Goal: Task Accomplishment & Management: Manage account settings

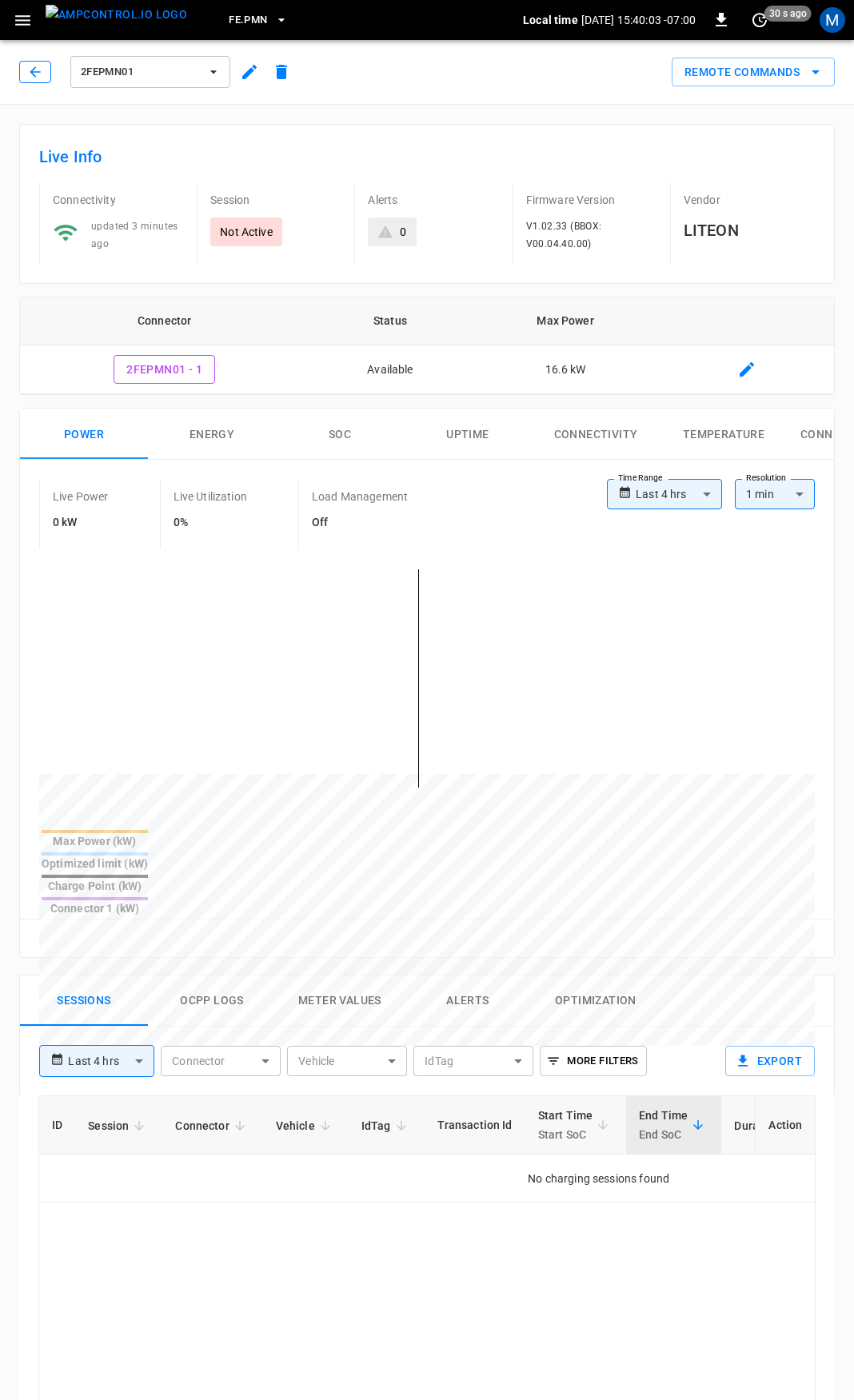
click at [41, 70] on icon "button" at bounding box center [35, 72] width 16 height 16
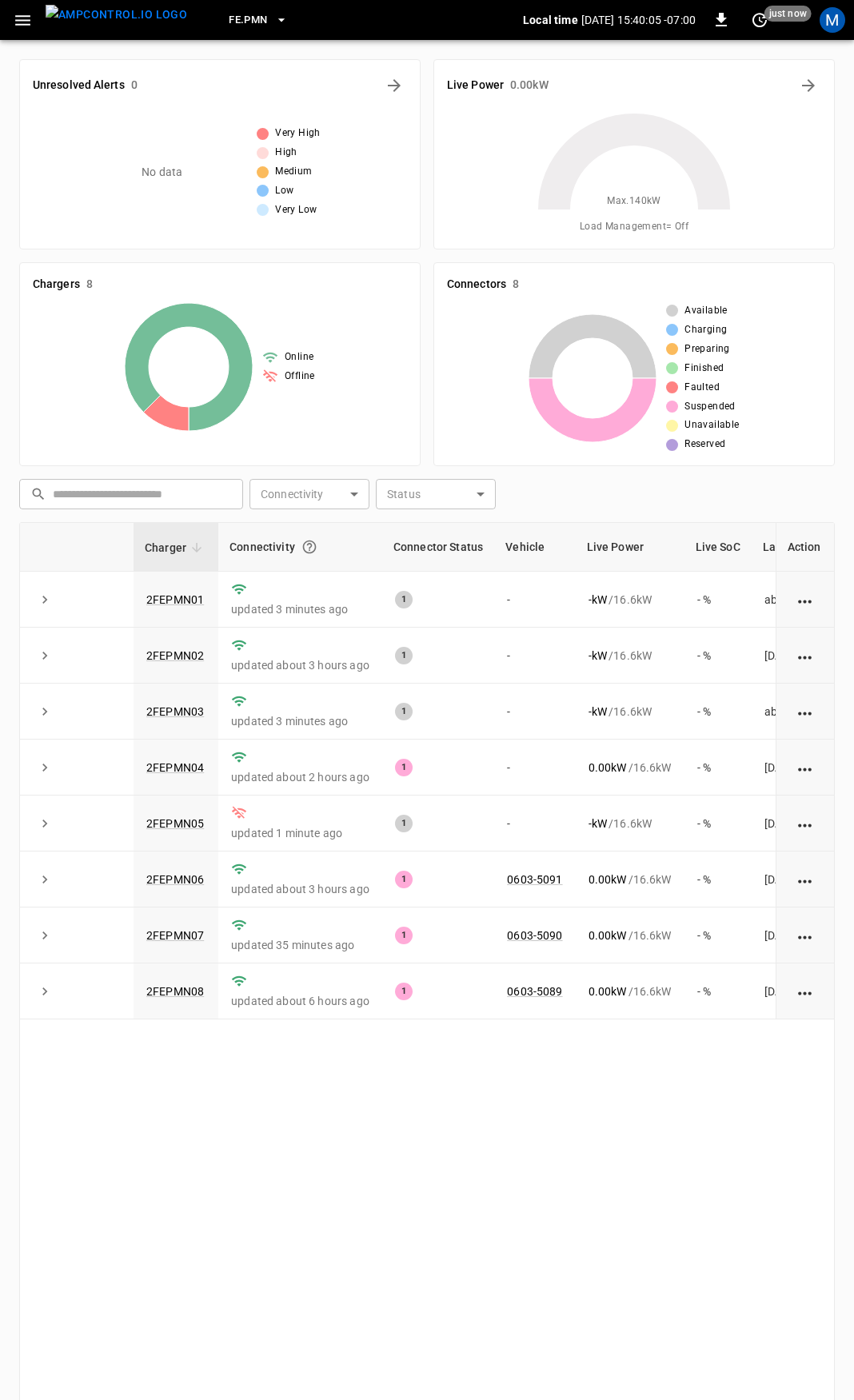
click at [15, 8] on button "button" at bounding box center [23, 20] width 33 height 29
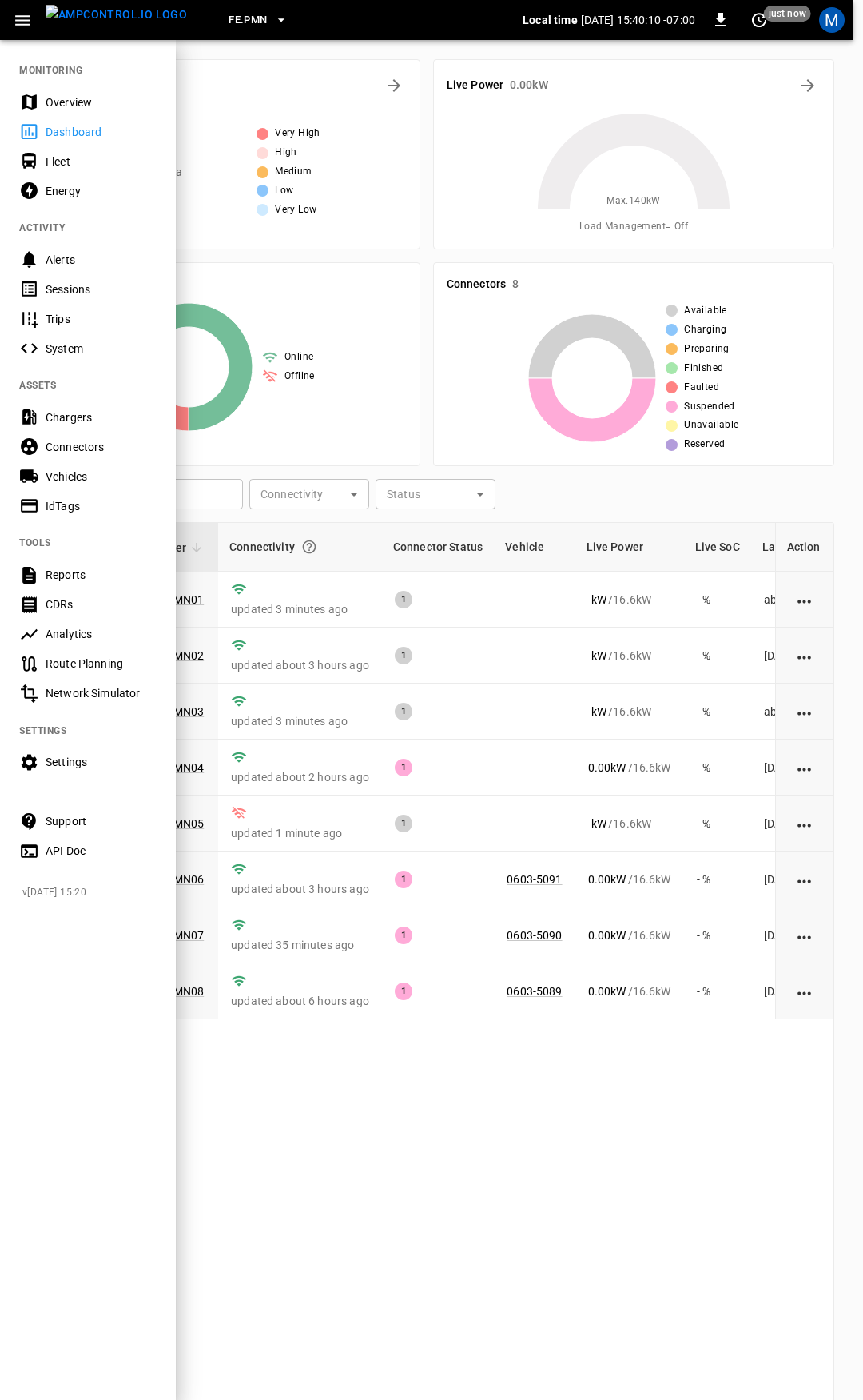
click at [86, 104] on div "Overview" at bounding box center [101, 102] width 111 height 16
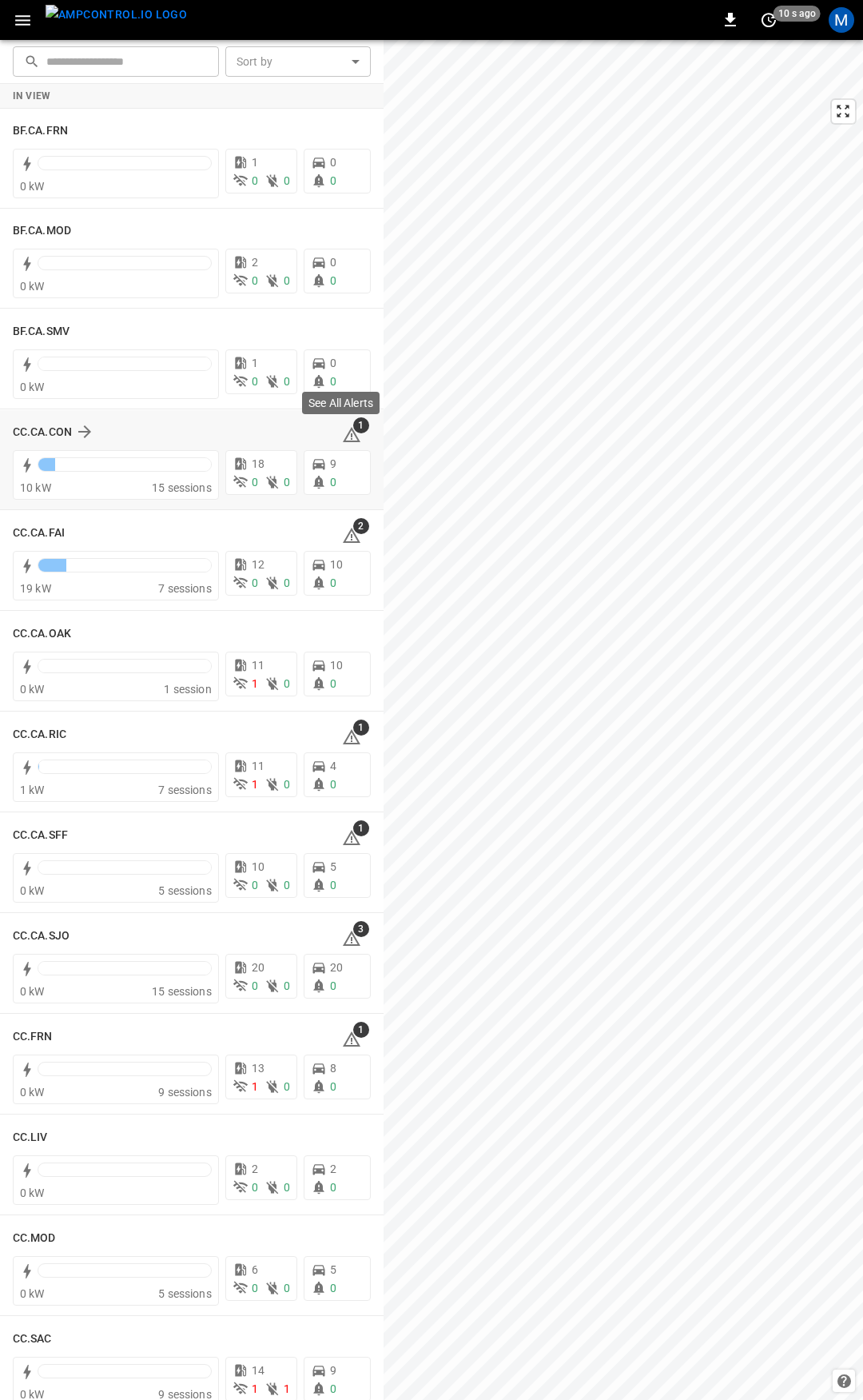
click at [343, 433] on icon at bounding box center [352, 435] width 18 height 15
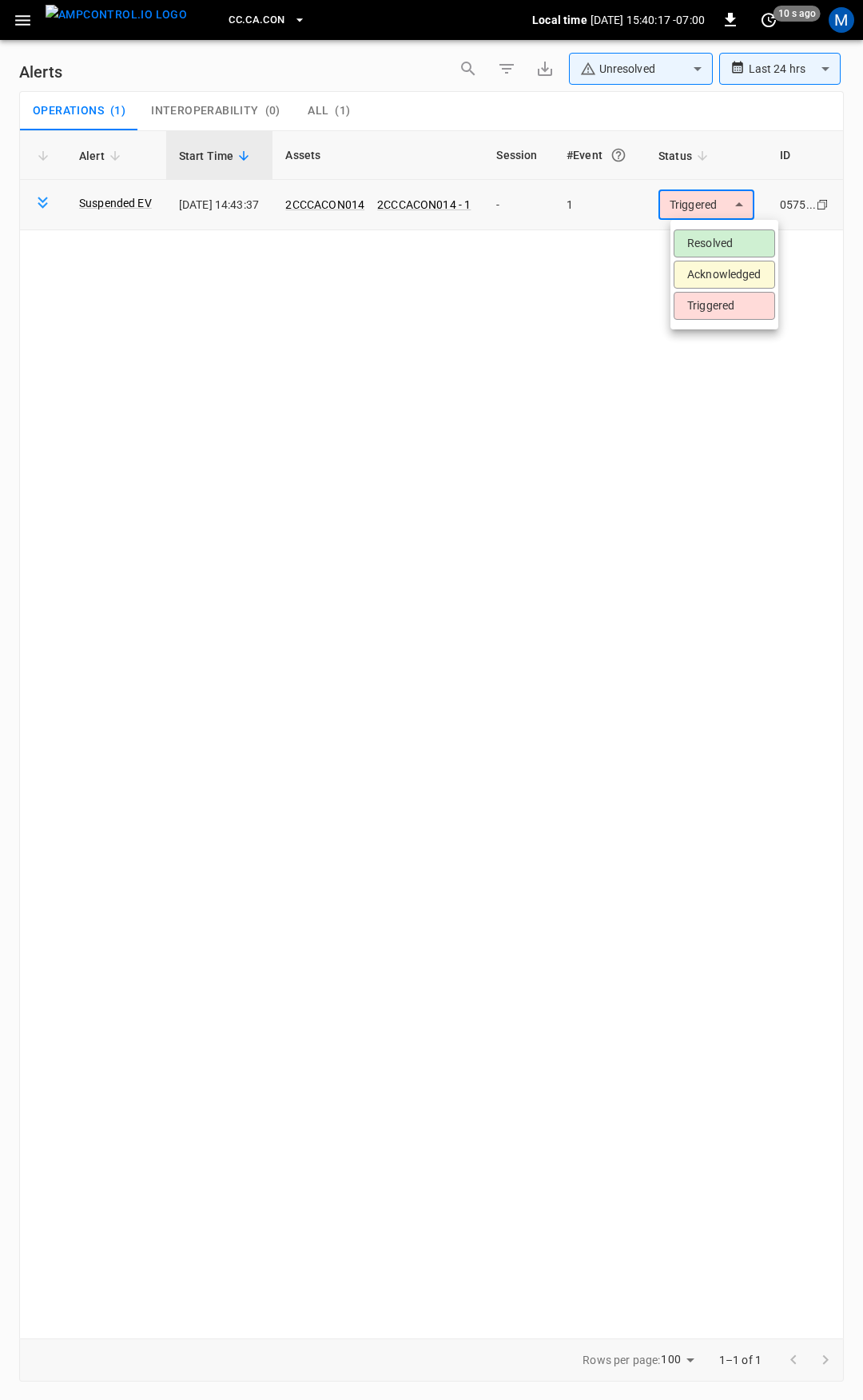
click at [702, 218] on body "**********" at bounding box center [431, 697] width 863 height 1394
click at [700, 244] on li "Resolved" at bounding box center [725, 243] width 102 height 28
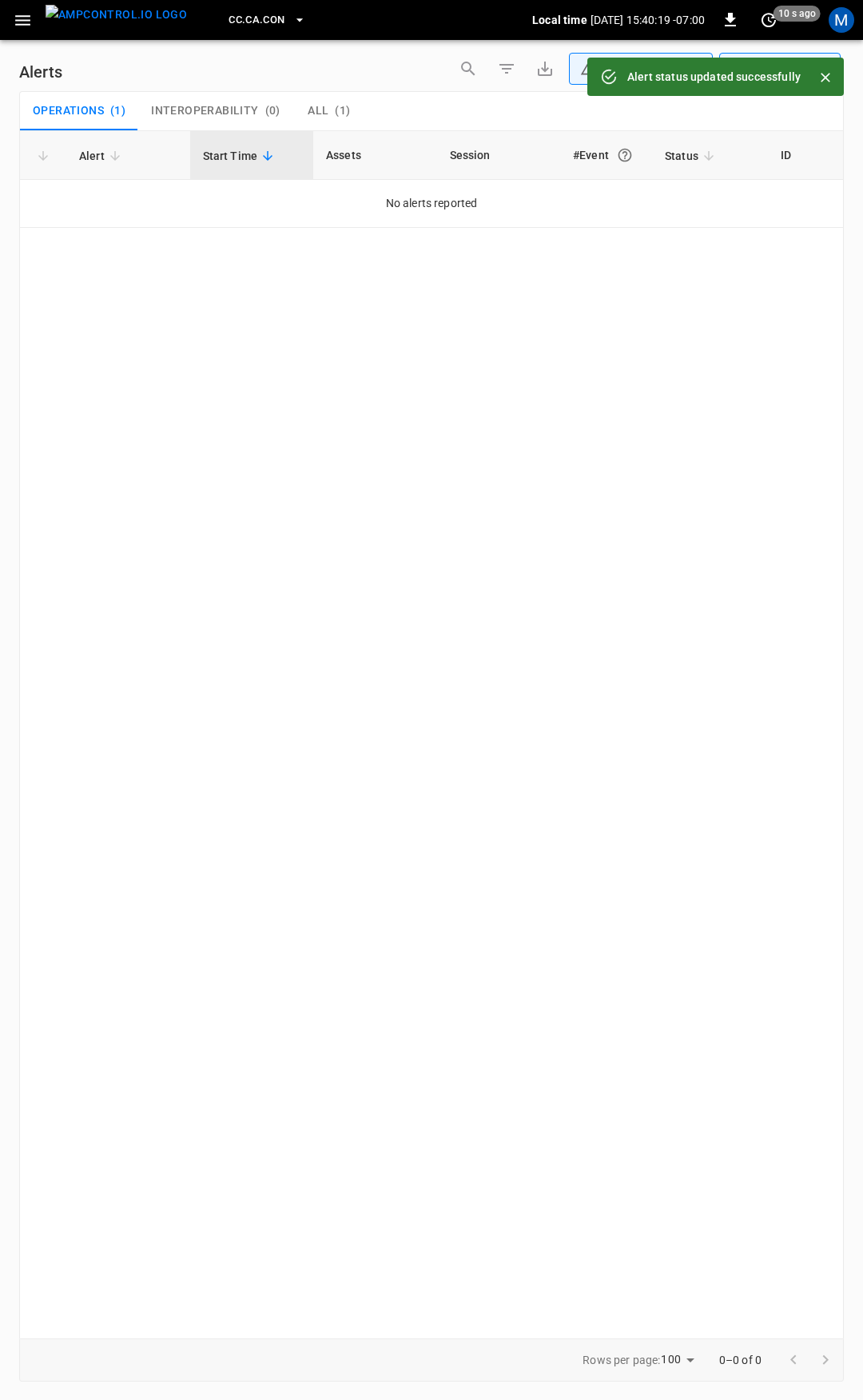
click at [25, 25] on icon "button" at bounding box center [23, 20] width 20 height 20
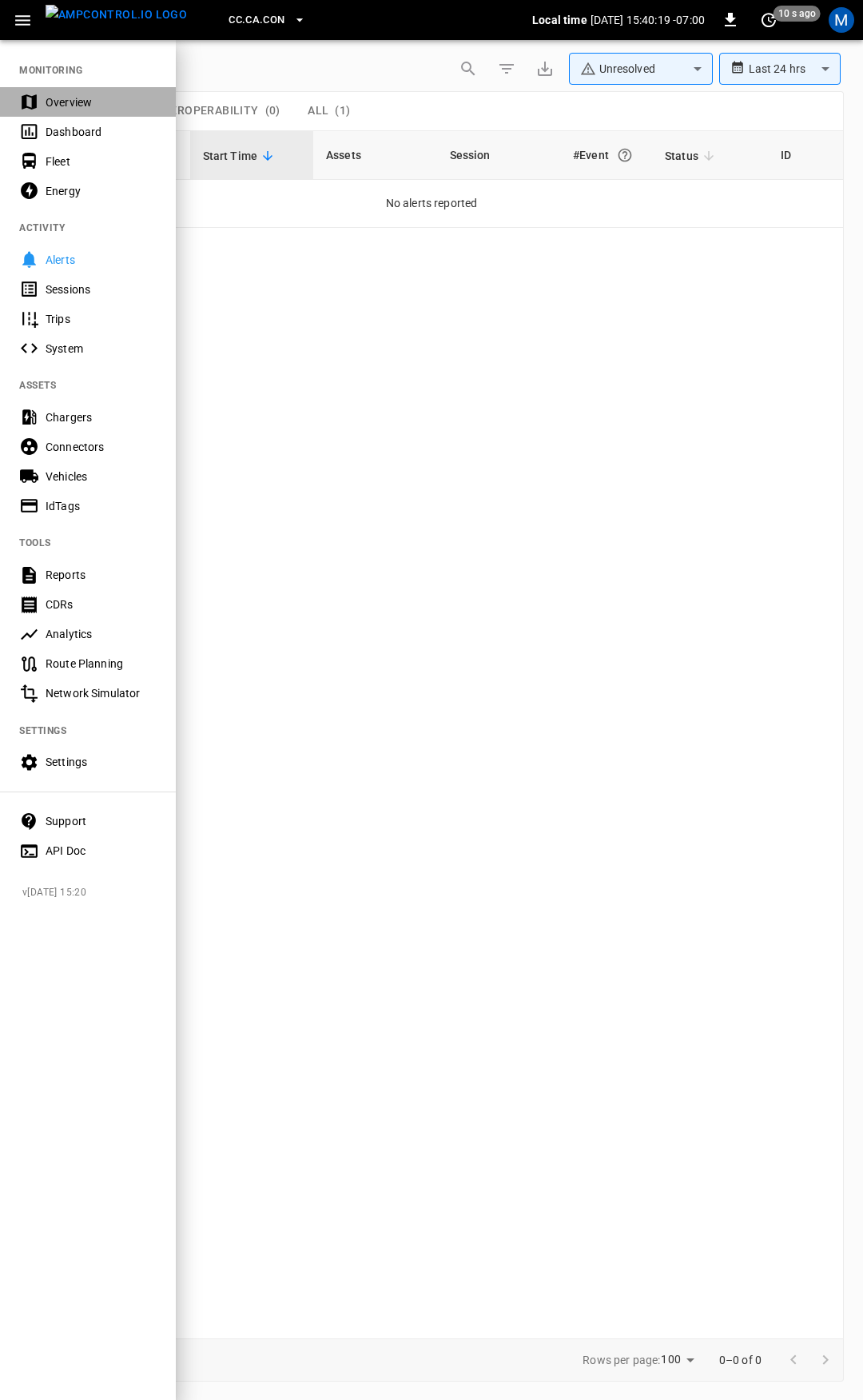
click at [74, 97] on div "Overview" at bounding box center [101, 102] width 111 height 16
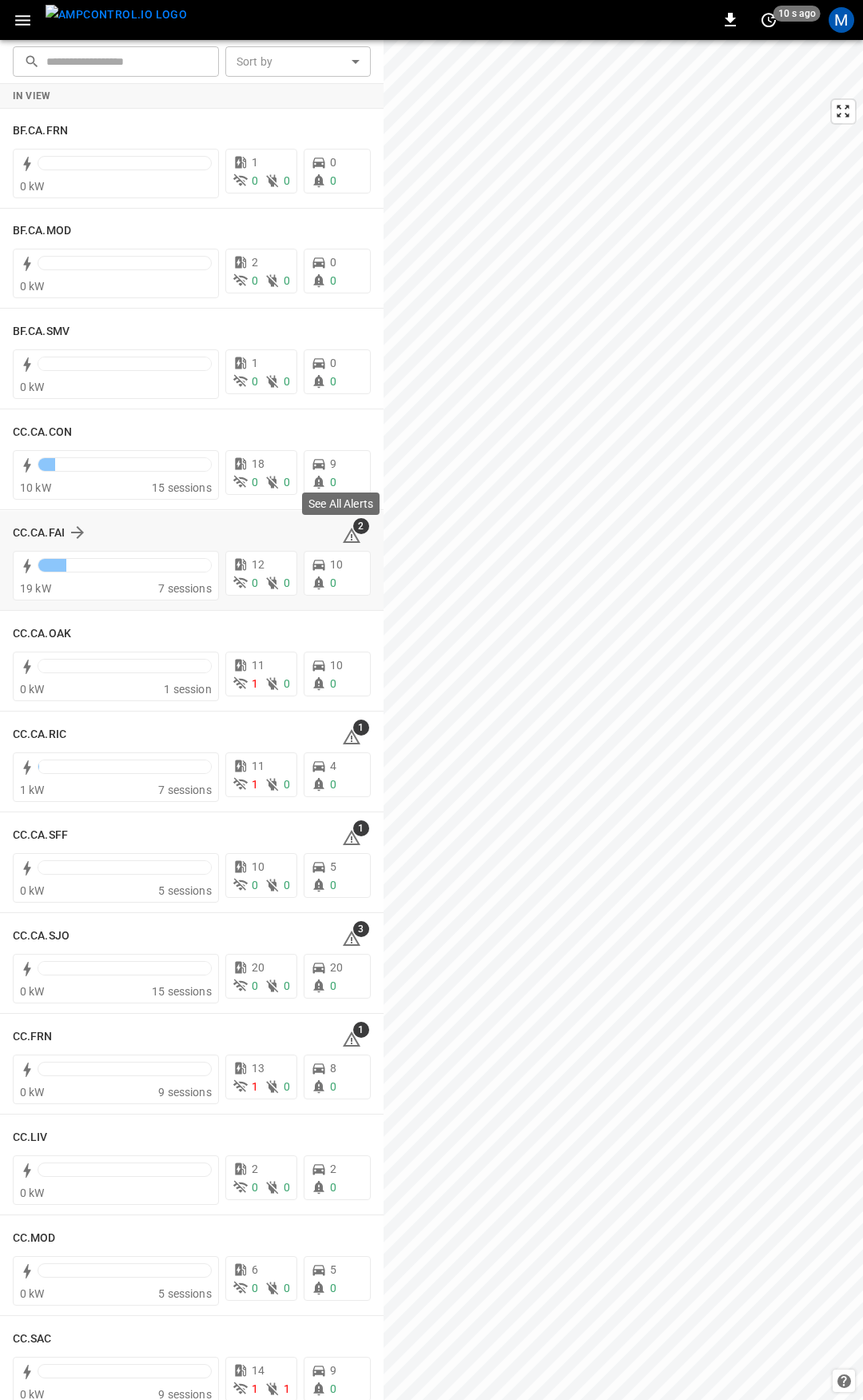
click at [343, 531] on icon at bounding box center [352, 535] width 18 height 15
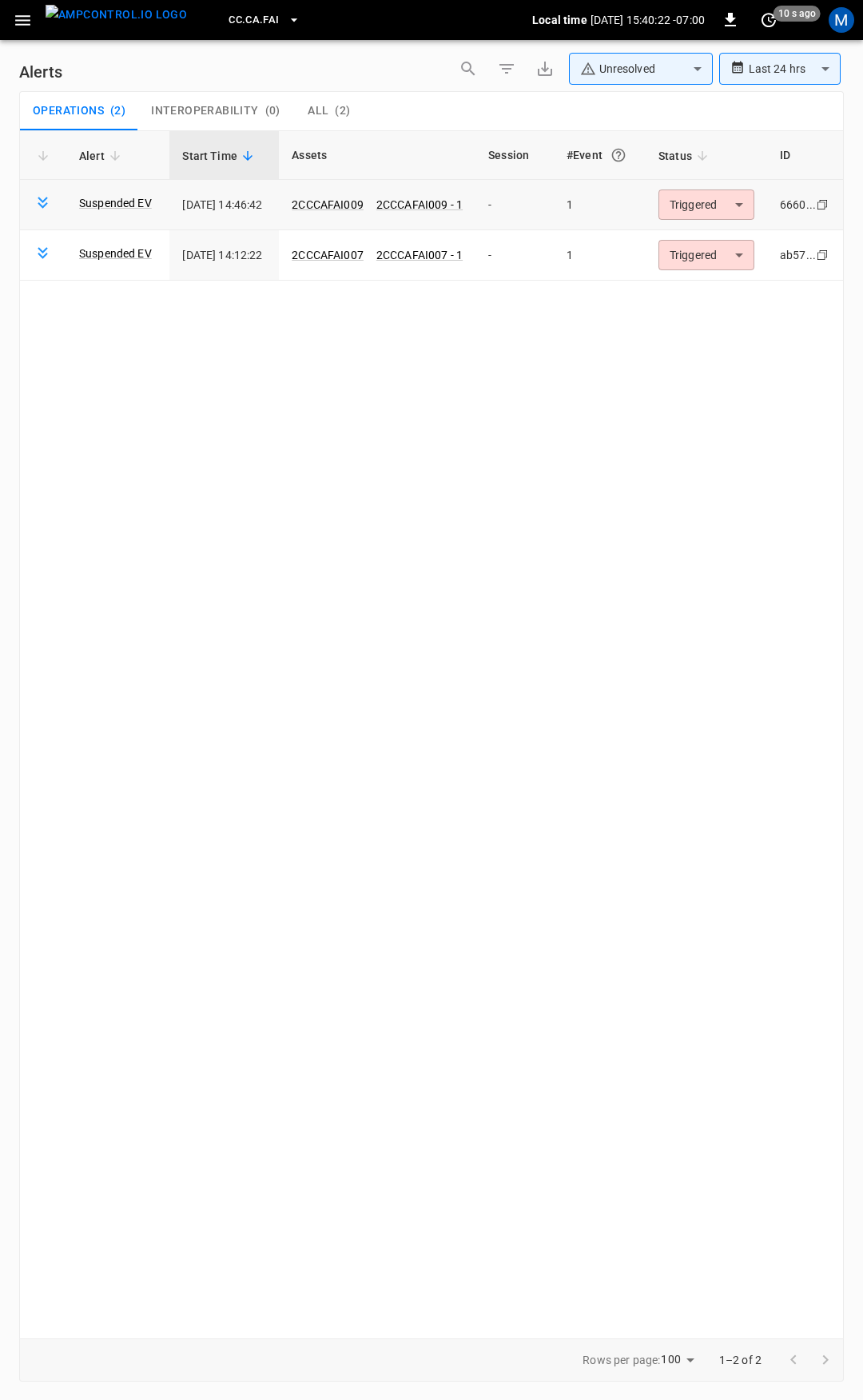
click at [668, 203] on body "**********" at bounding box center [431, 697] width 863 height 1394
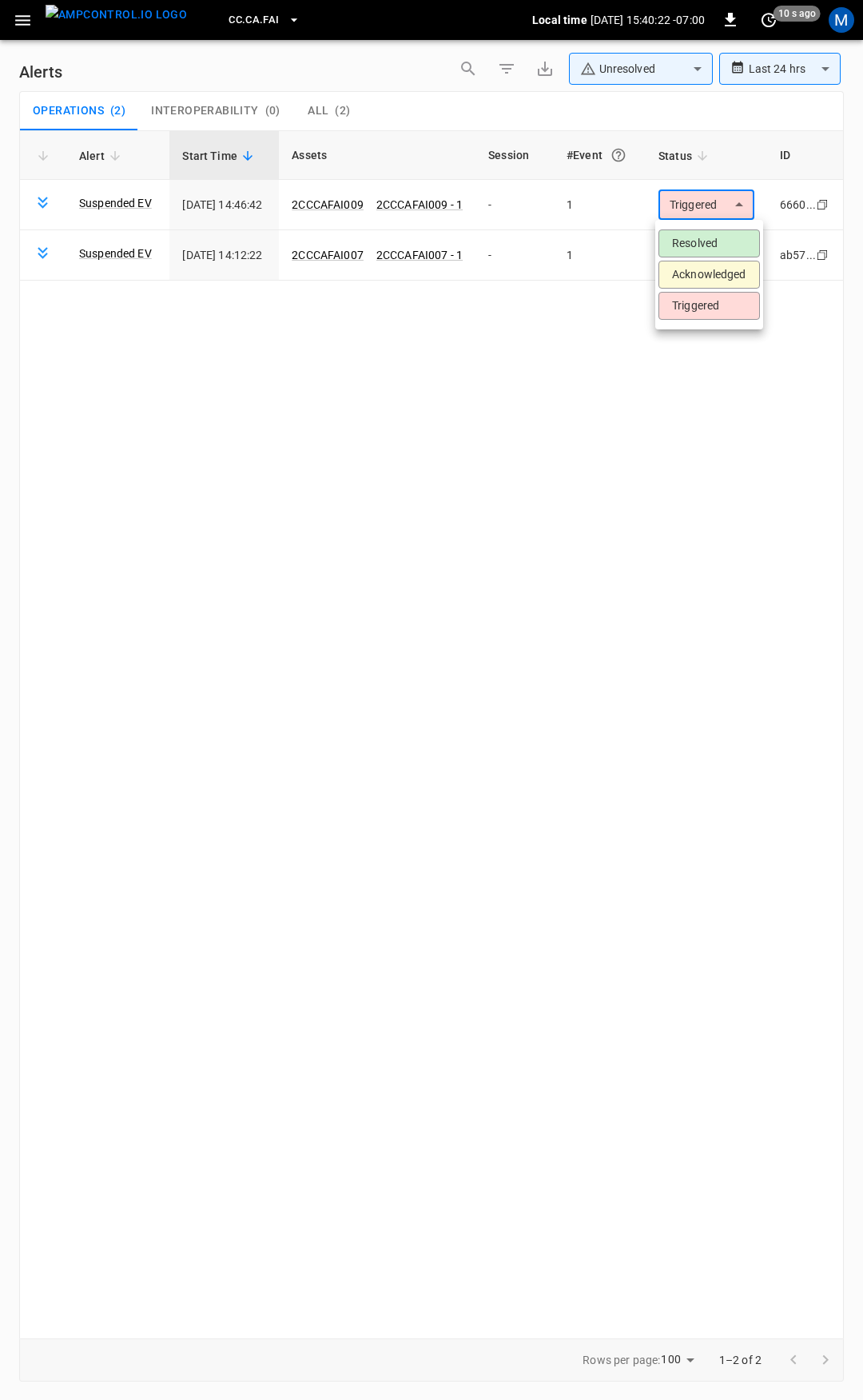
click at [681, 258] on ul "Resolved Acknowledged Triggered" at bounding box center [709, 275] width 108 height 109
click at [704, 235] on li "Resolved" at bounding box center [709, 243] width 102 height 28
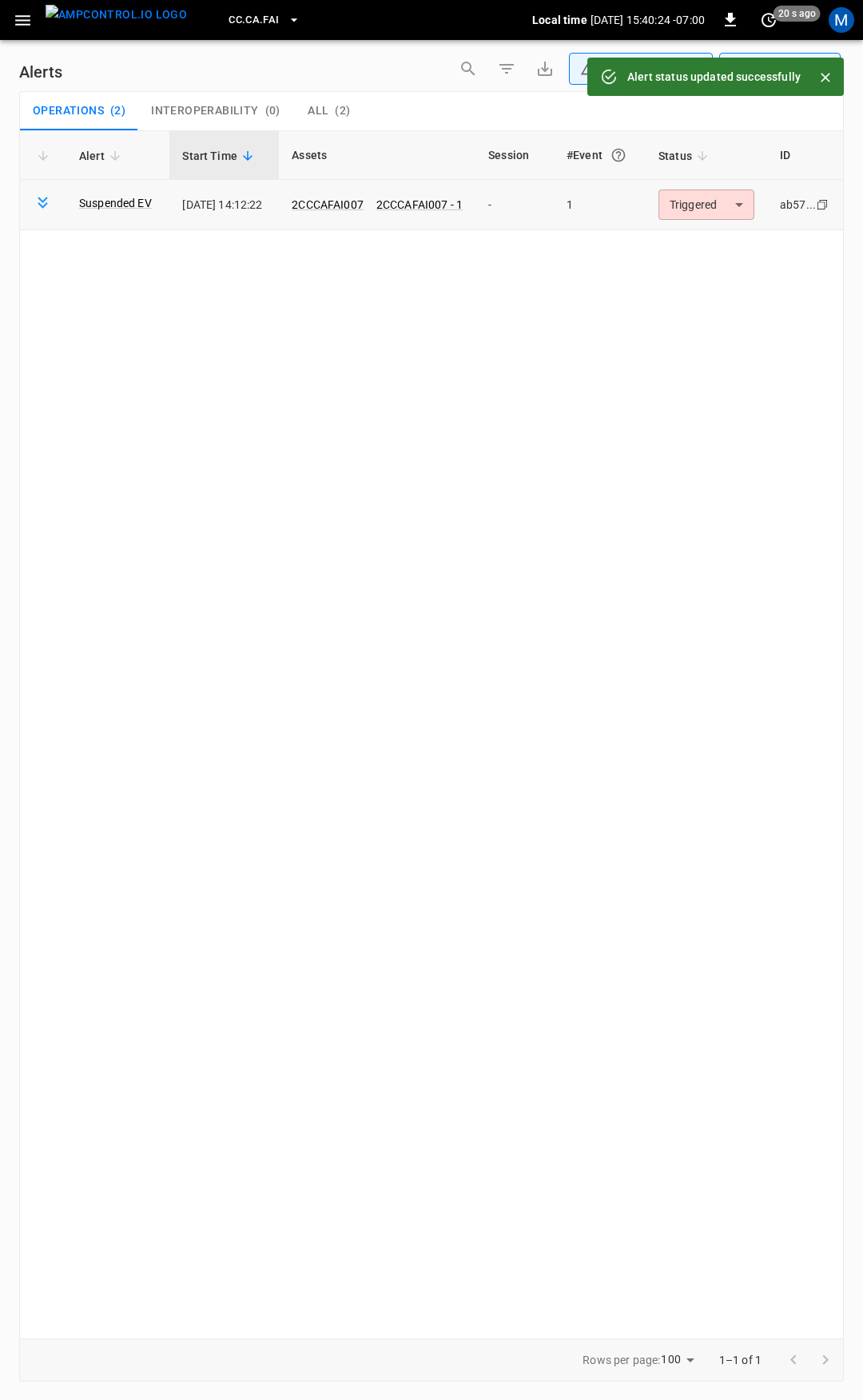
click at [707, 209] on body "**********" at bounding box center [431, 697] width 863 height 1394
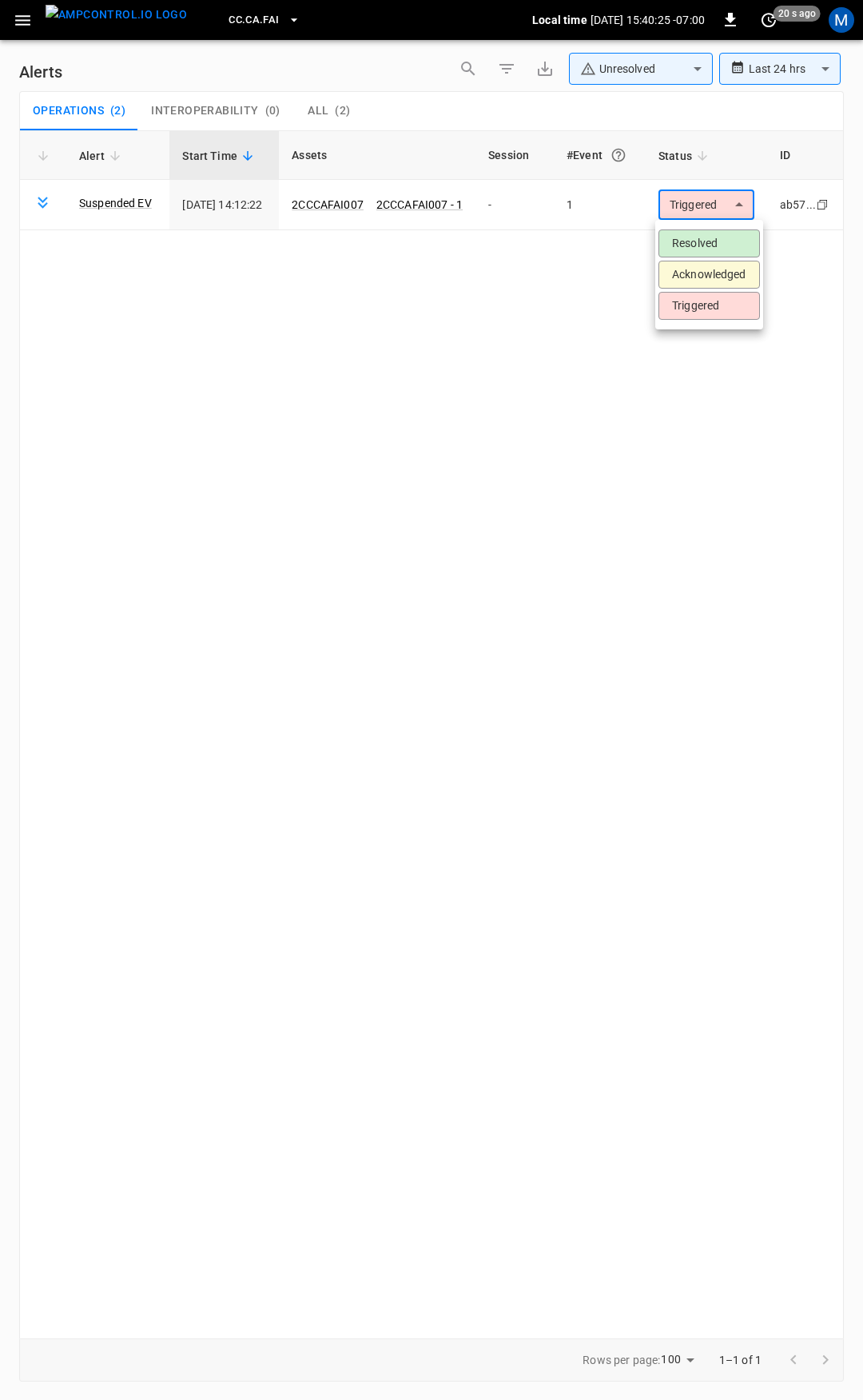
click at [700, 242] on li "Resolved" at bounding box center [709, 243] width 102 height 28
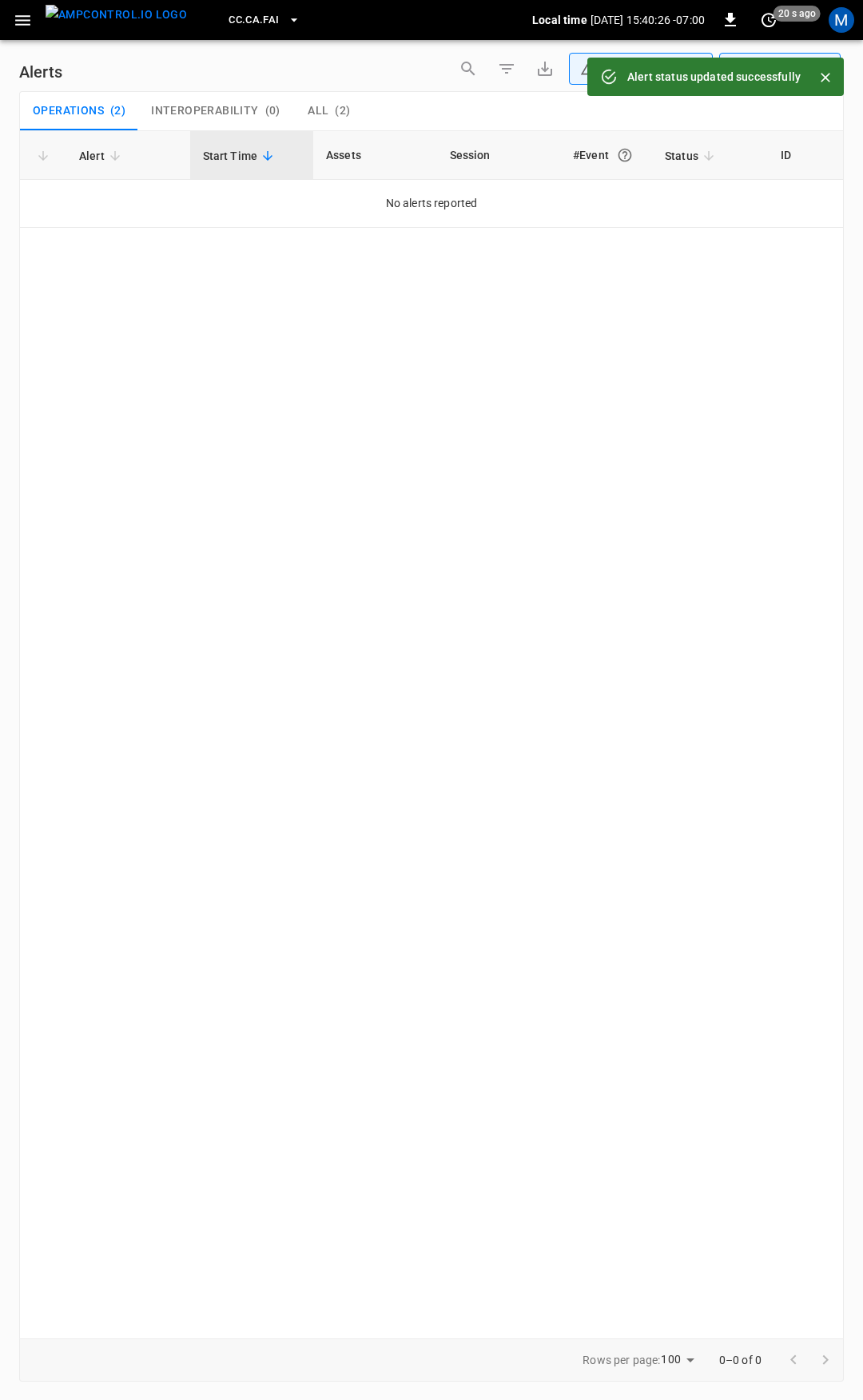
click at [12, 16] on button "button" at bounding box center [23, 20] width 33 height 29
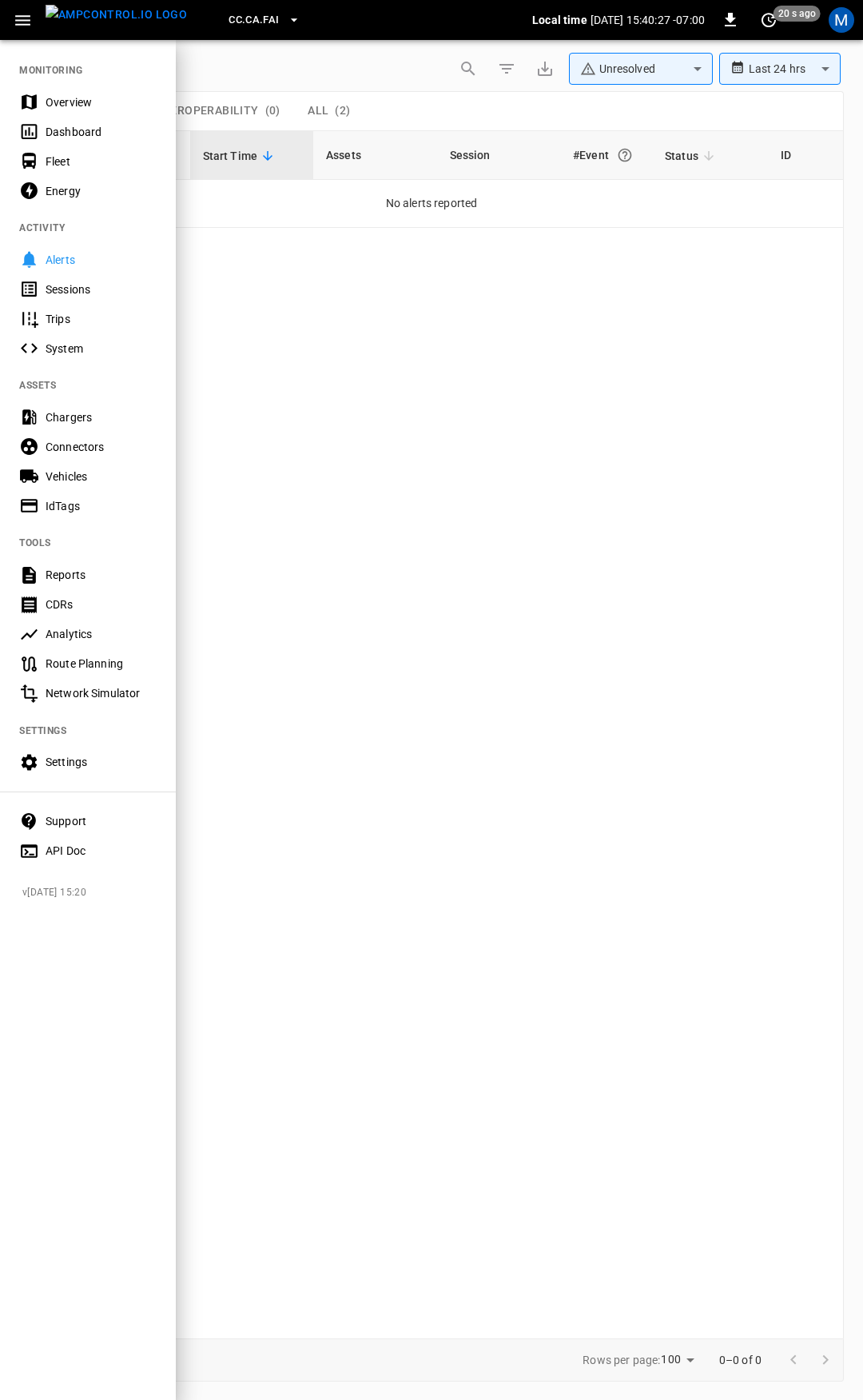
click at [75, 102] on div "Overview" at bounding box center [101, 102] width 111 height 16
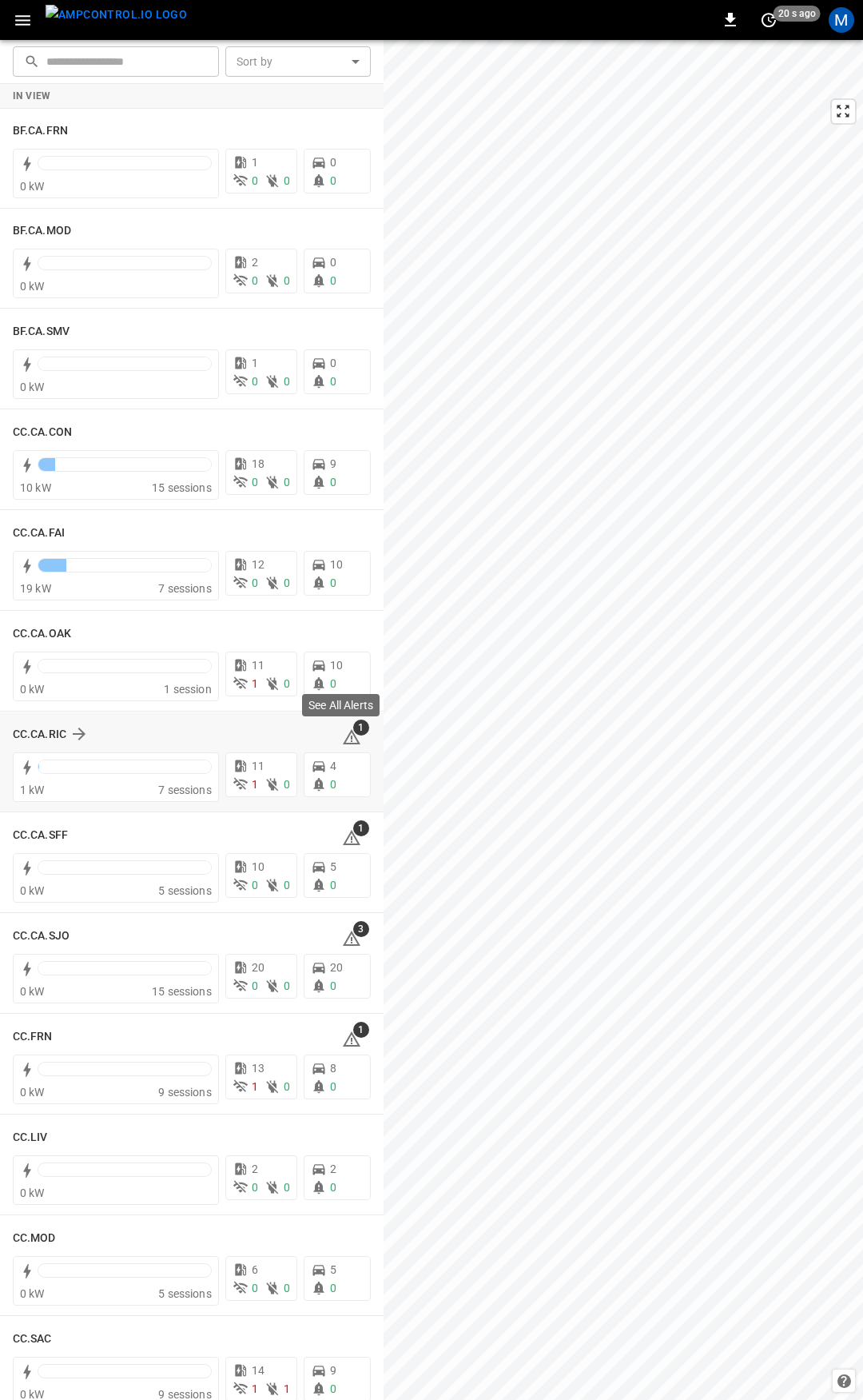
click at [345, 734] on icon at bounding box center [352, 737] width 19 height 19
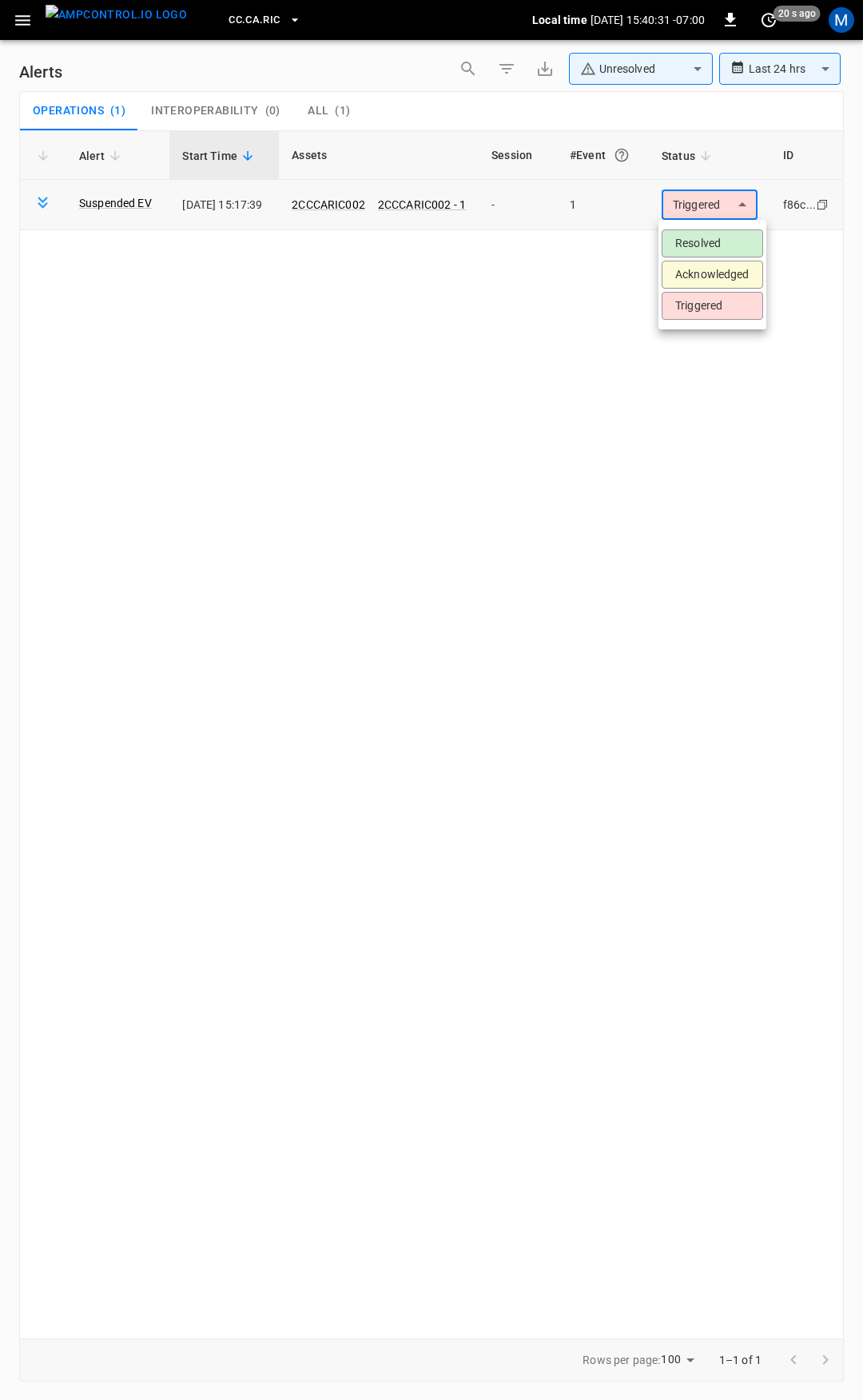
click at [684, 207] on body "**********" at bounding box center [431, 697] width 863 height 1394
click at [705, 242] on li "Resolved" at bounding box center [713, 243] width 102 height 28
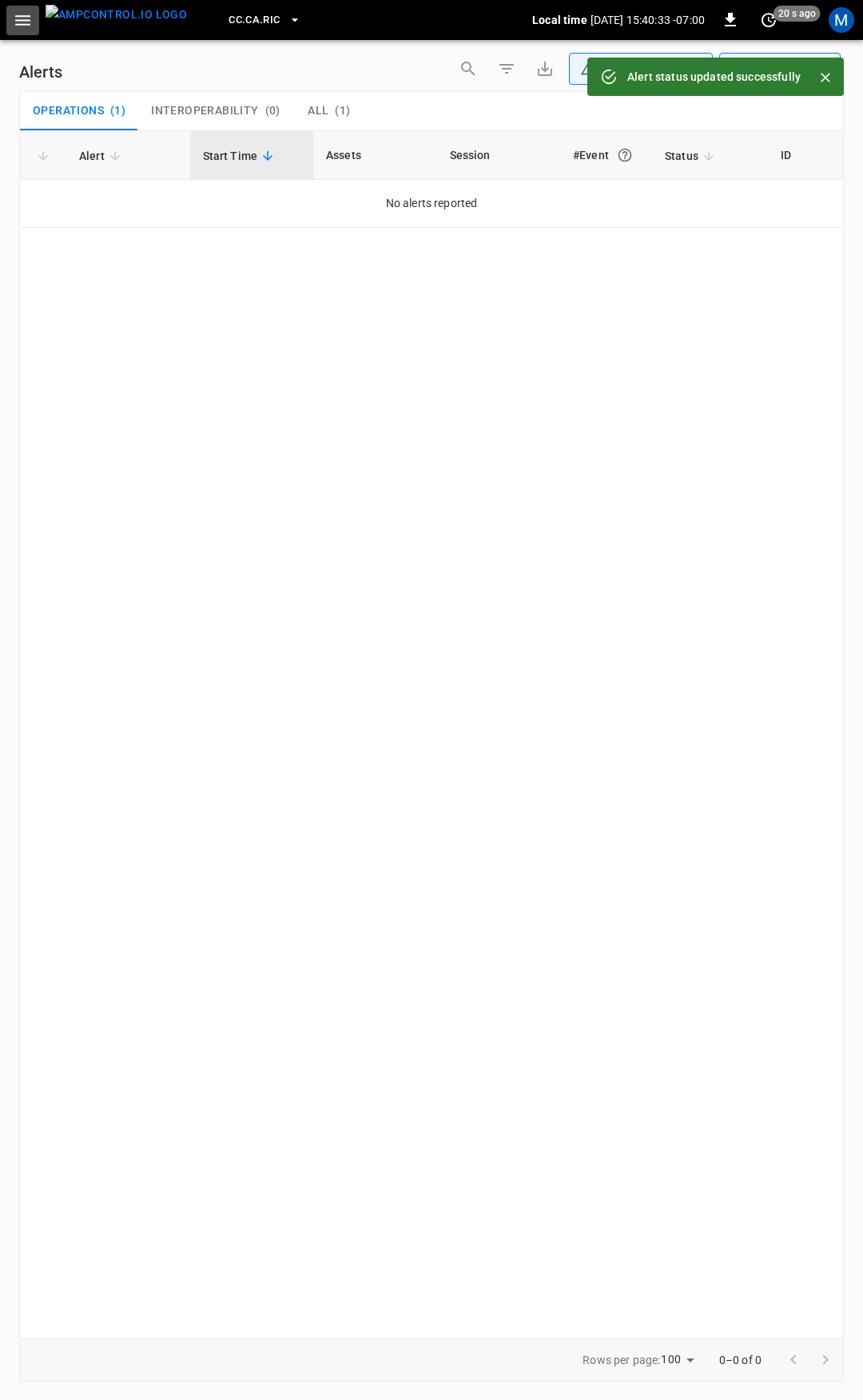
click at [27, 23] on icon "button" at bounding box center [23, 20] width 20 height 20
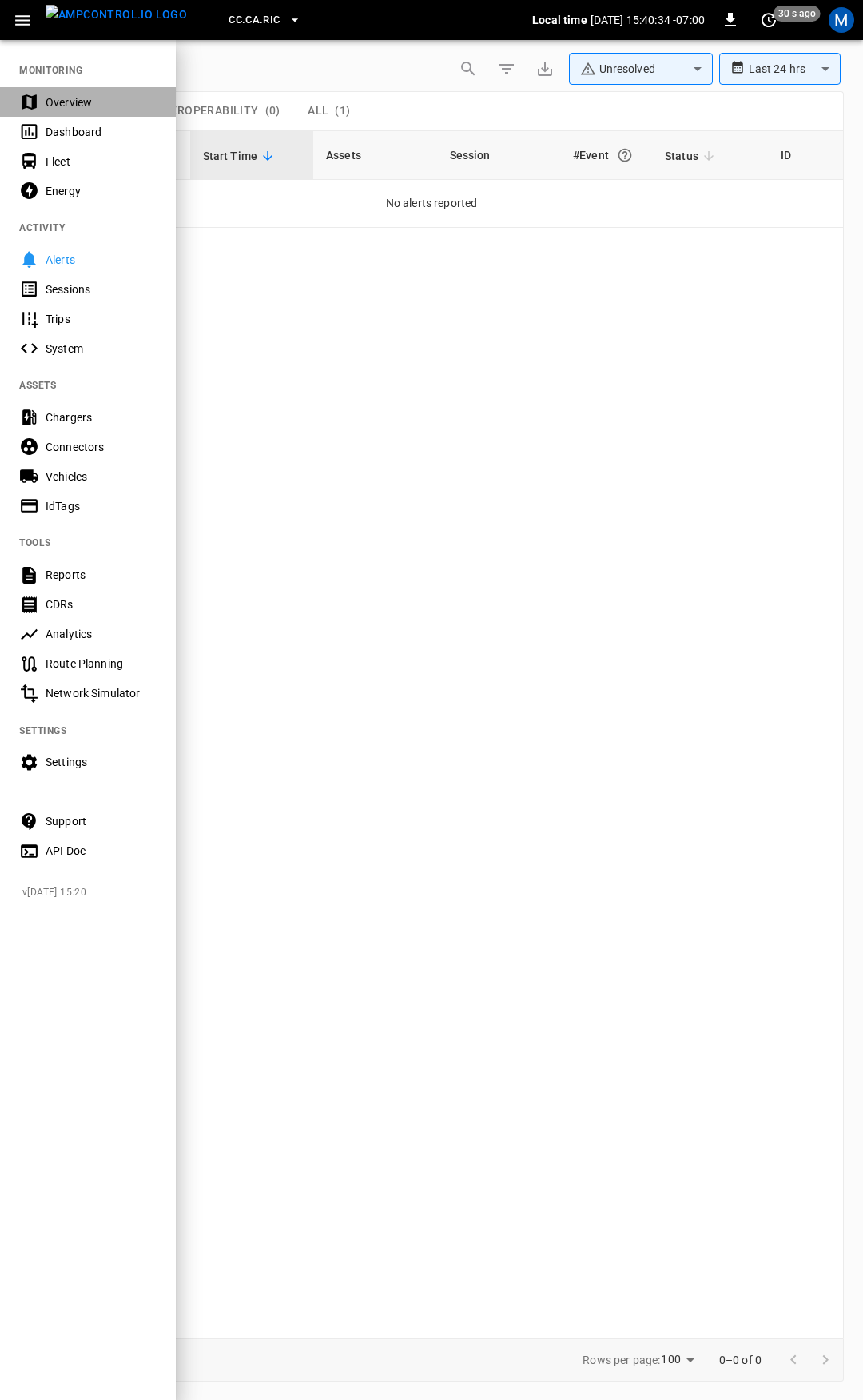
click at [84, 111] on div "Overview" at bounding box center [88, 101] width 175 height 29
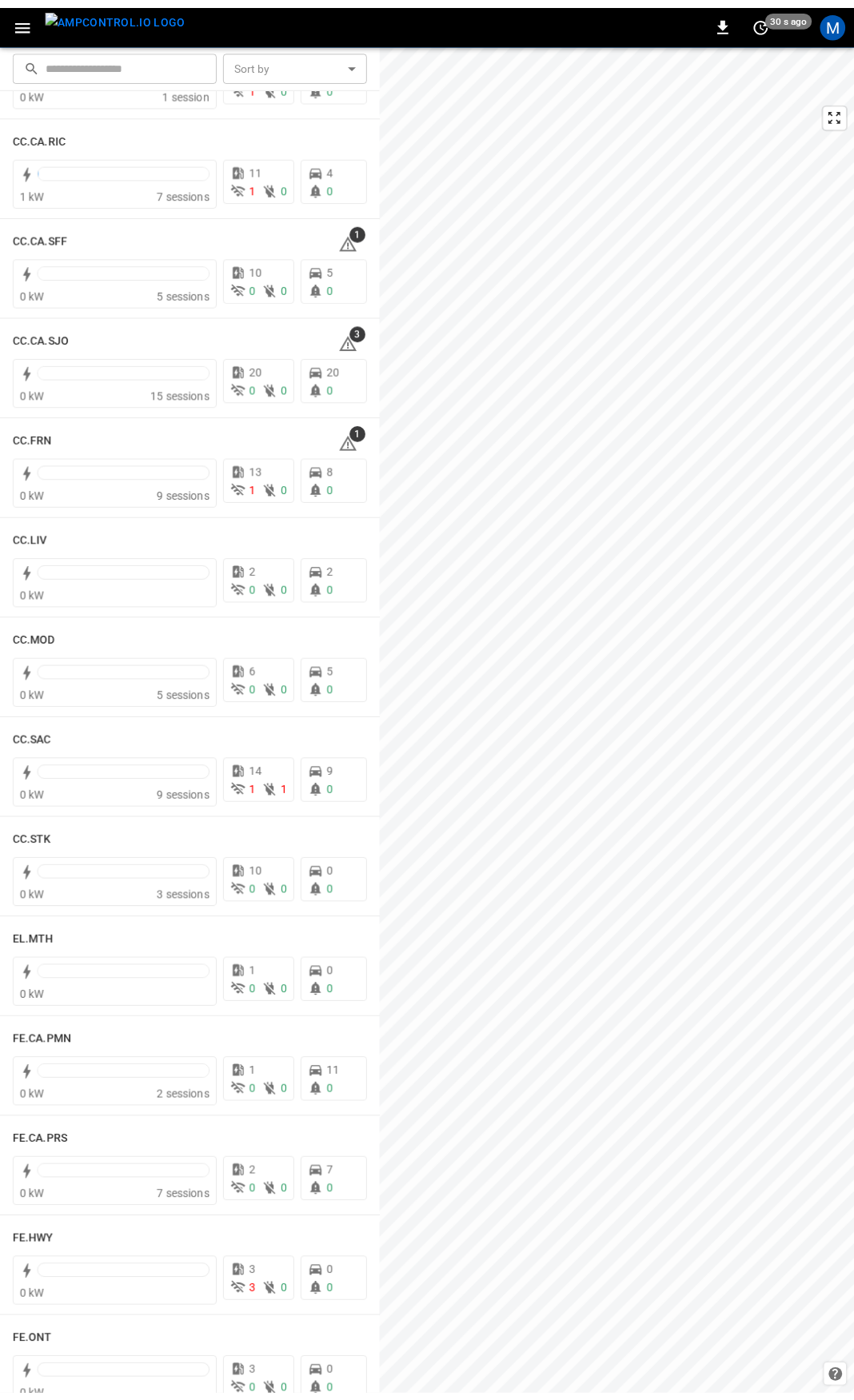
scroll to position [625, 0]
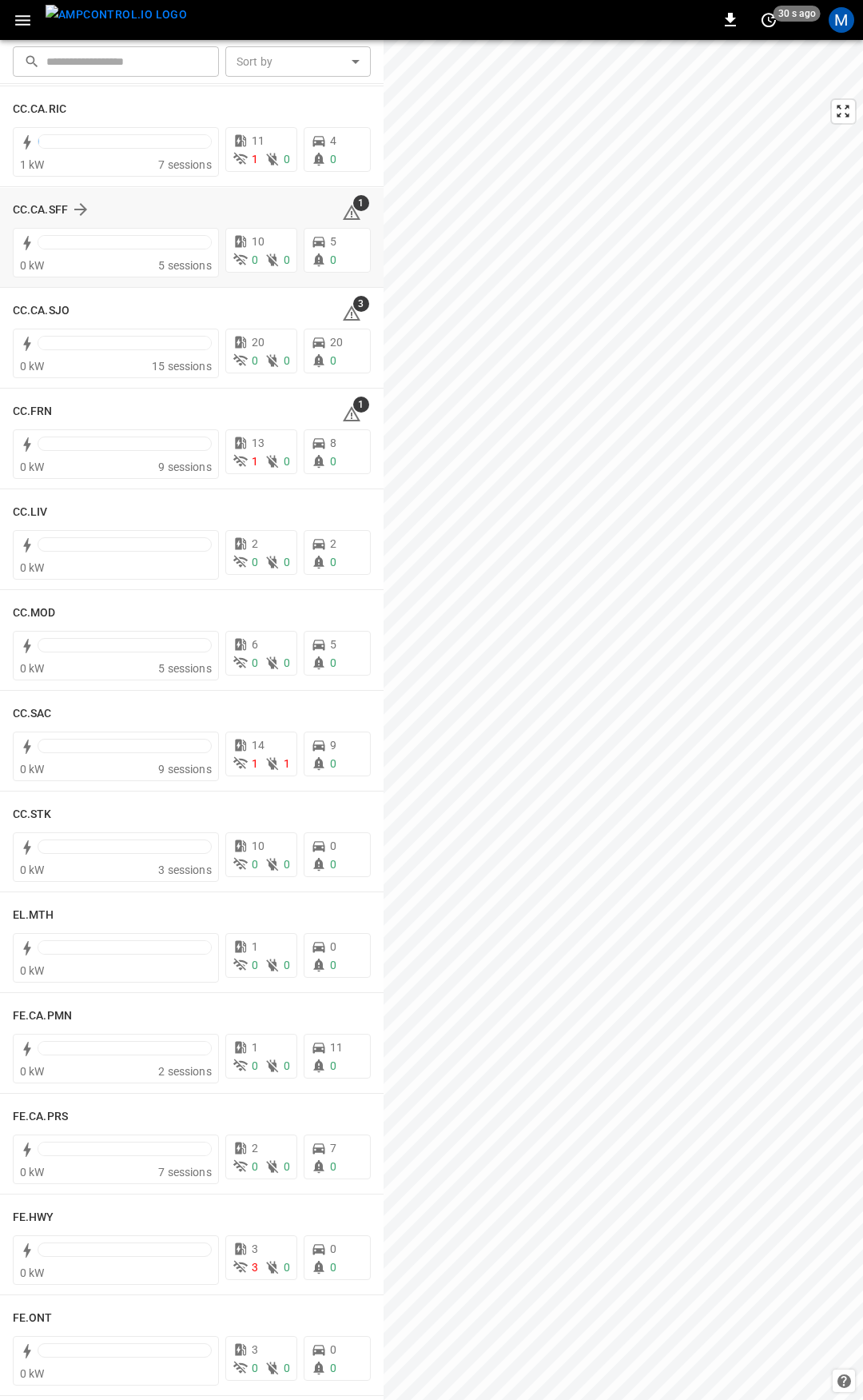
click at [345, 213] on icon at bounding box center [352, 212] width 19 height 19
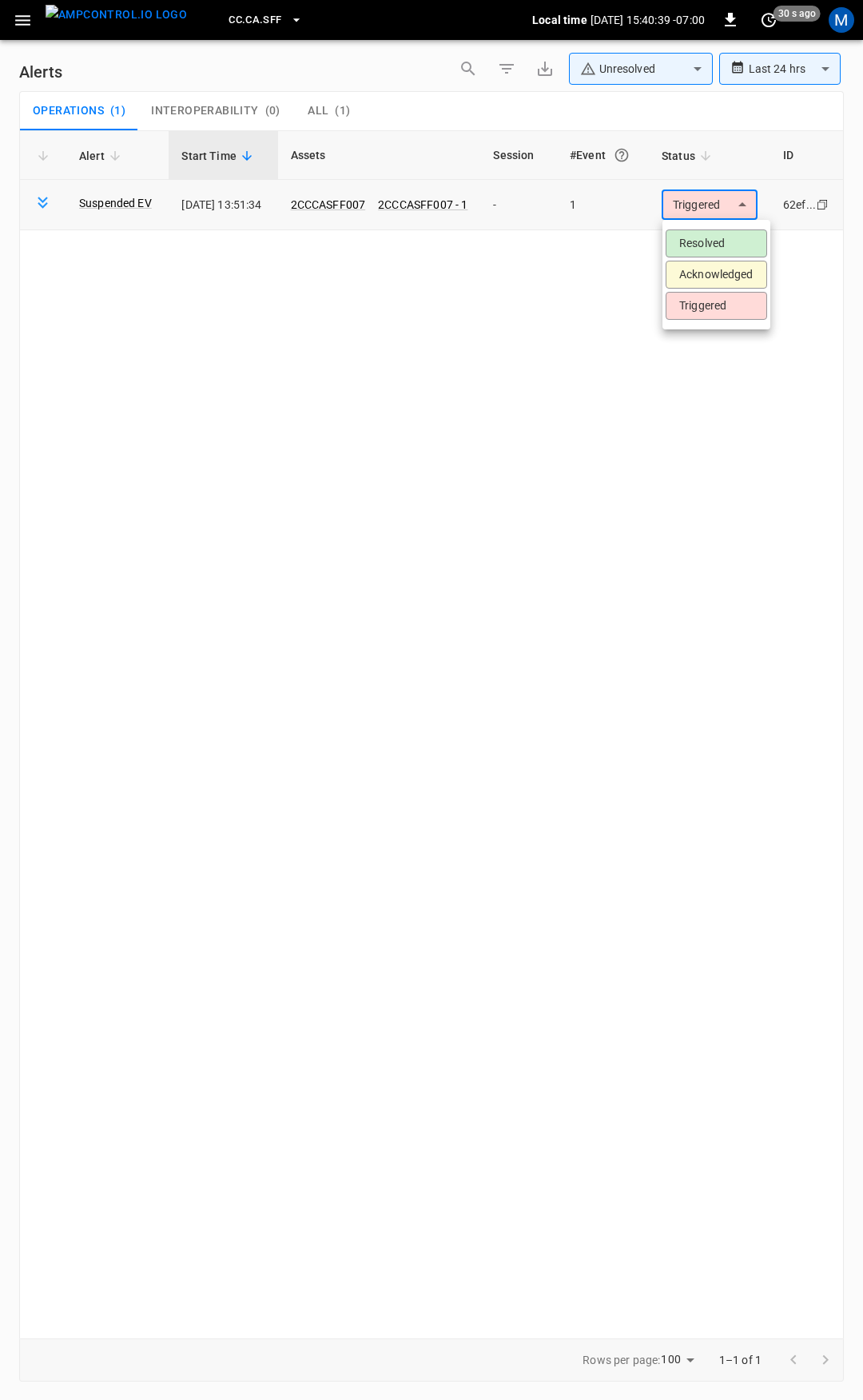
click at [686, 206] on body "**********" at bounding box center [431, 697] width 863 height 1394
click at [686, 239] on li "Resolved" at bounding box center [717, 243] width 102 height 28
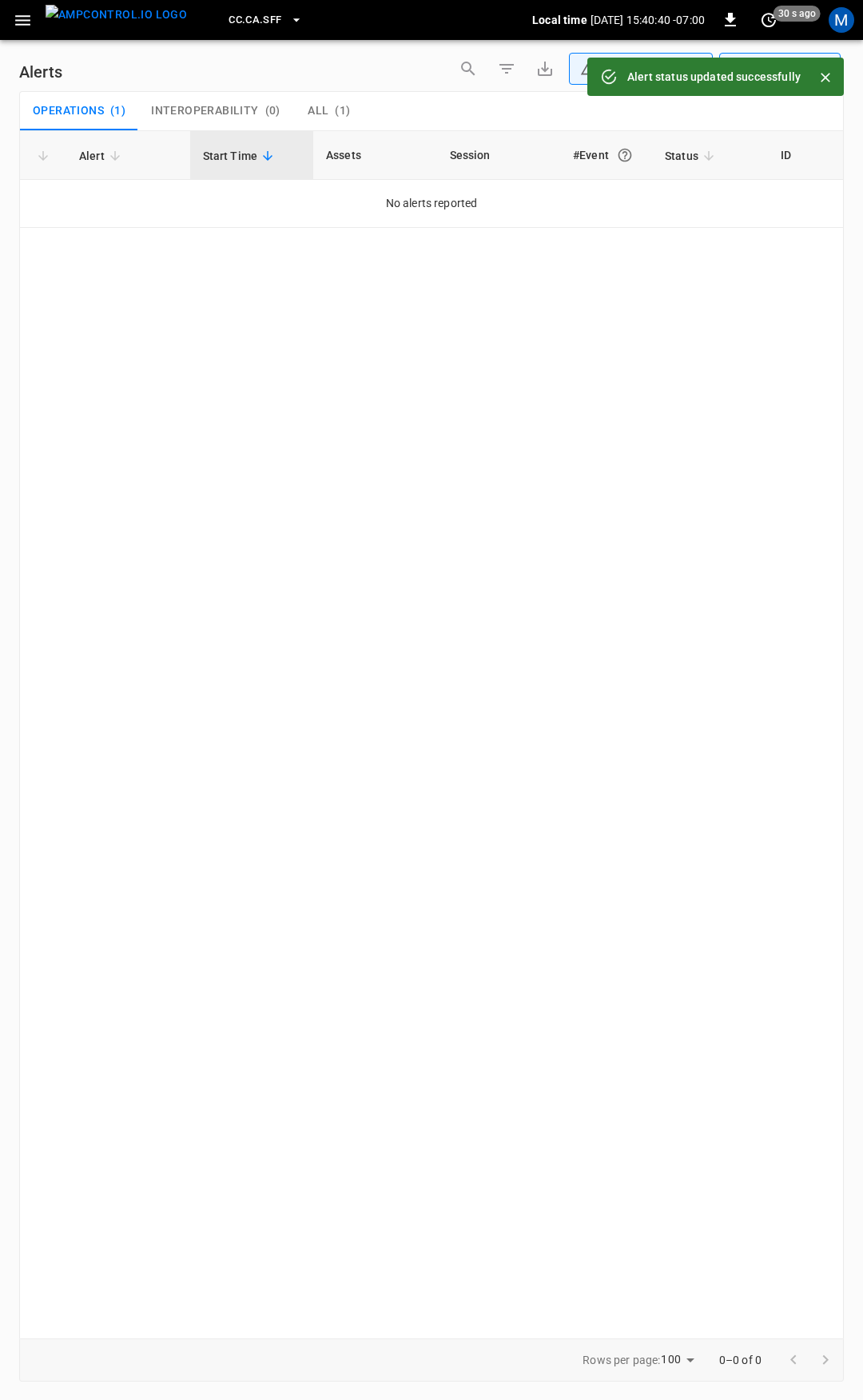
click at [20, 12] on icon "button" at bounding box center [23, 20] width 20 height 20
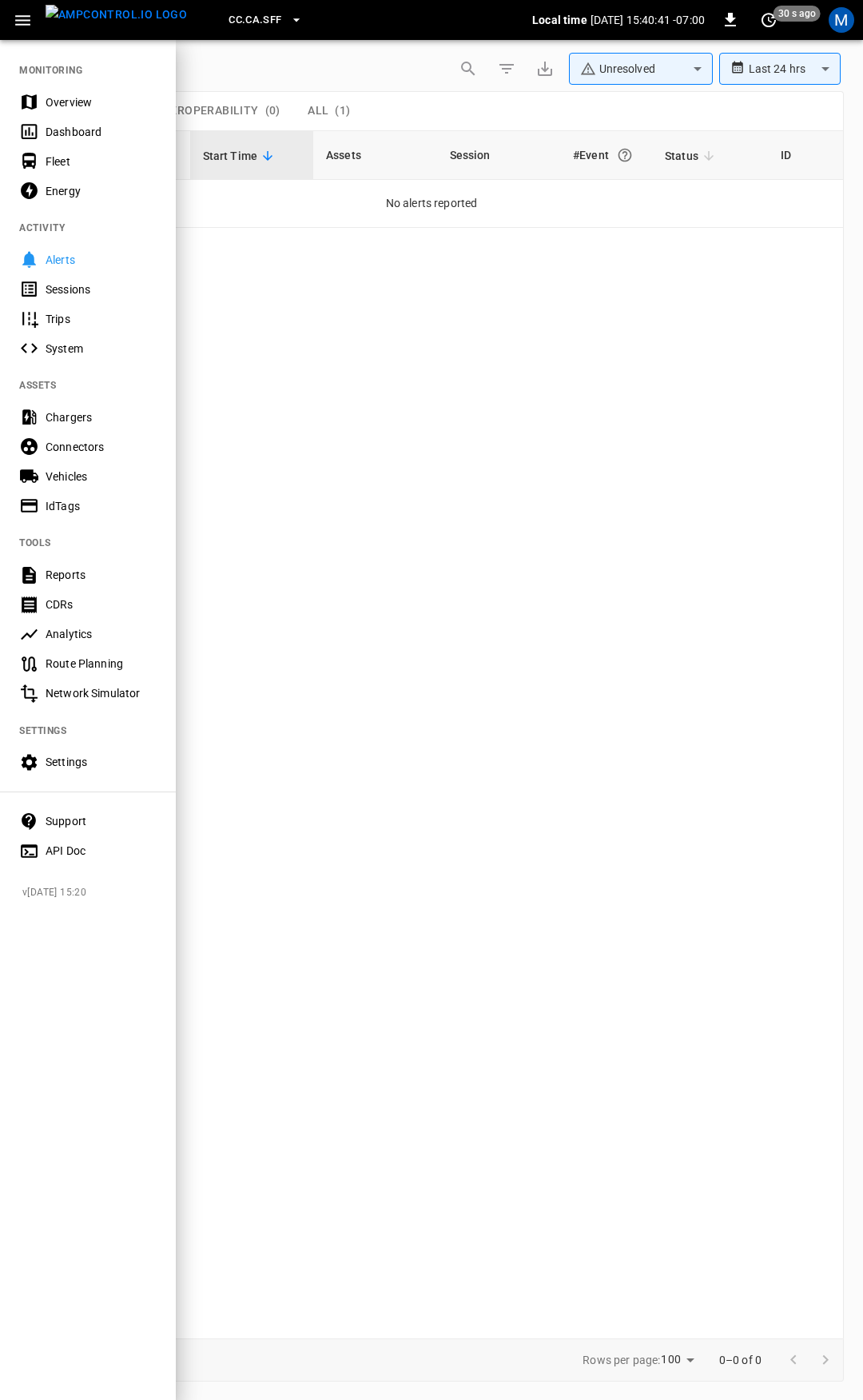
click at [55, 92] on div "Overview" at bounding box center [88, 101] width 175 height 29
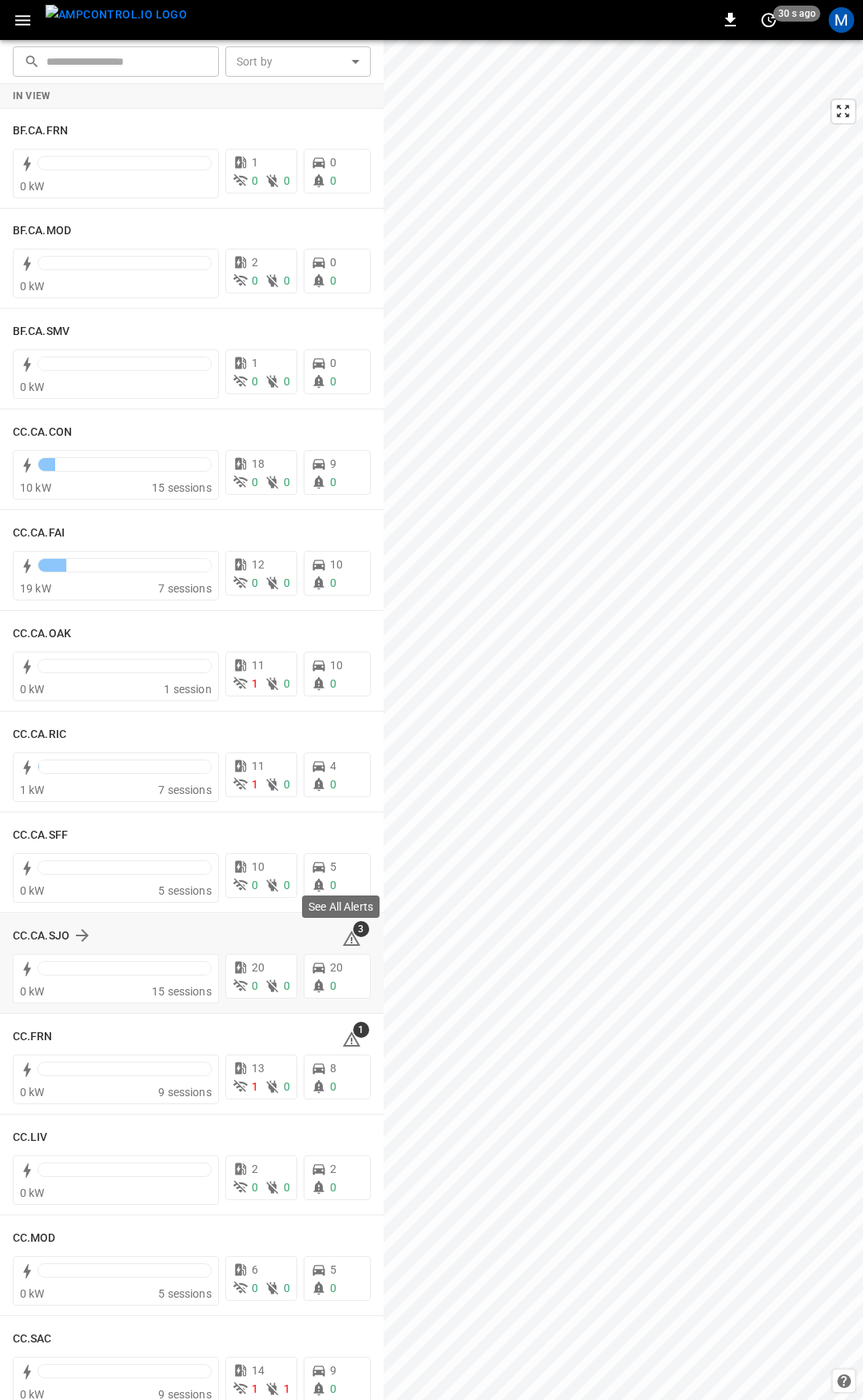
click at [342, 940] on icon at bounding box center [352, 939] width 19 height 19
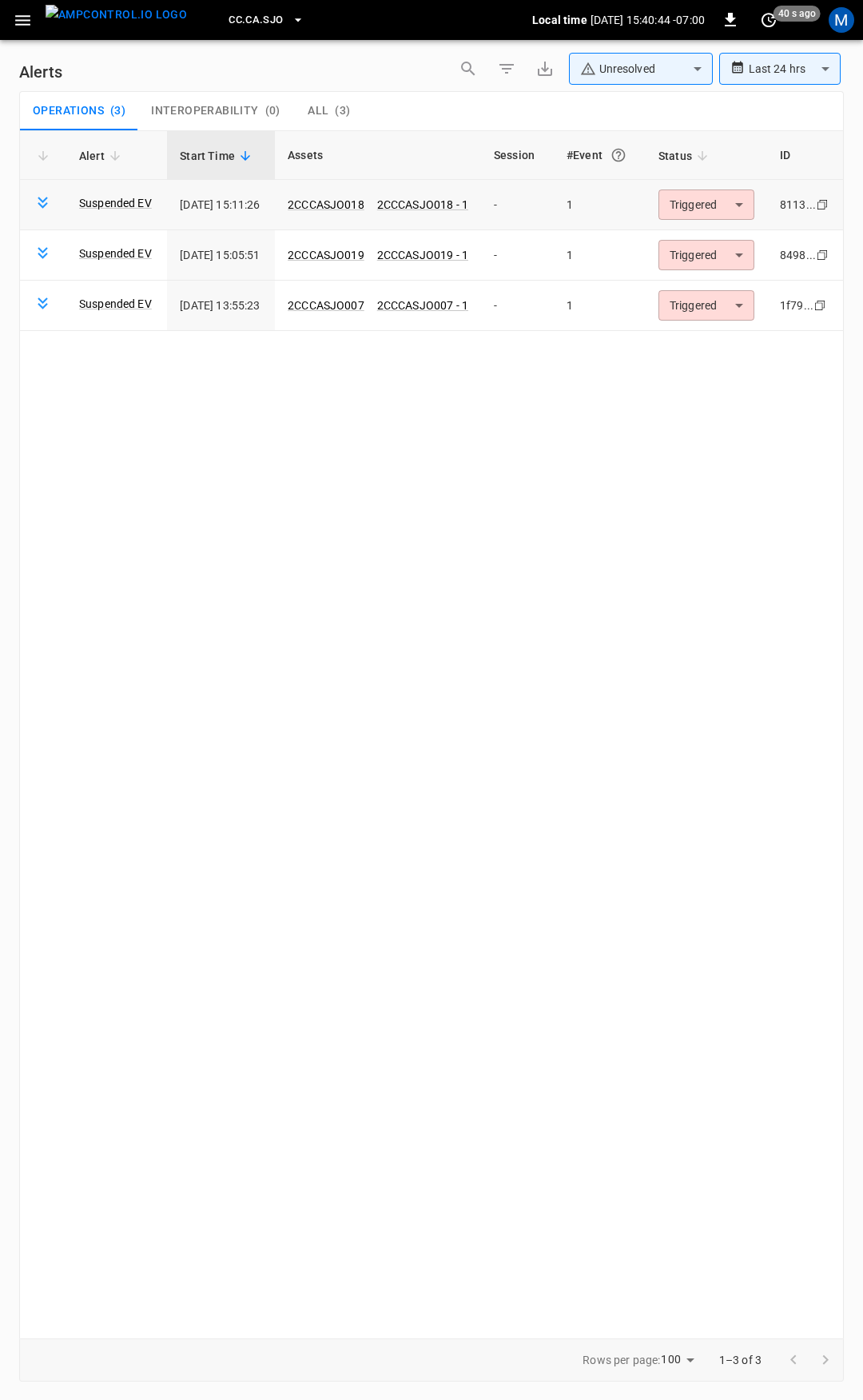
click at [689, 200] on body "**********" at bounding box center [431, 697] width 863 height 1394
click at [701, 244] on li "Resolved" at bounding box center [720, 243] width 102 height 28
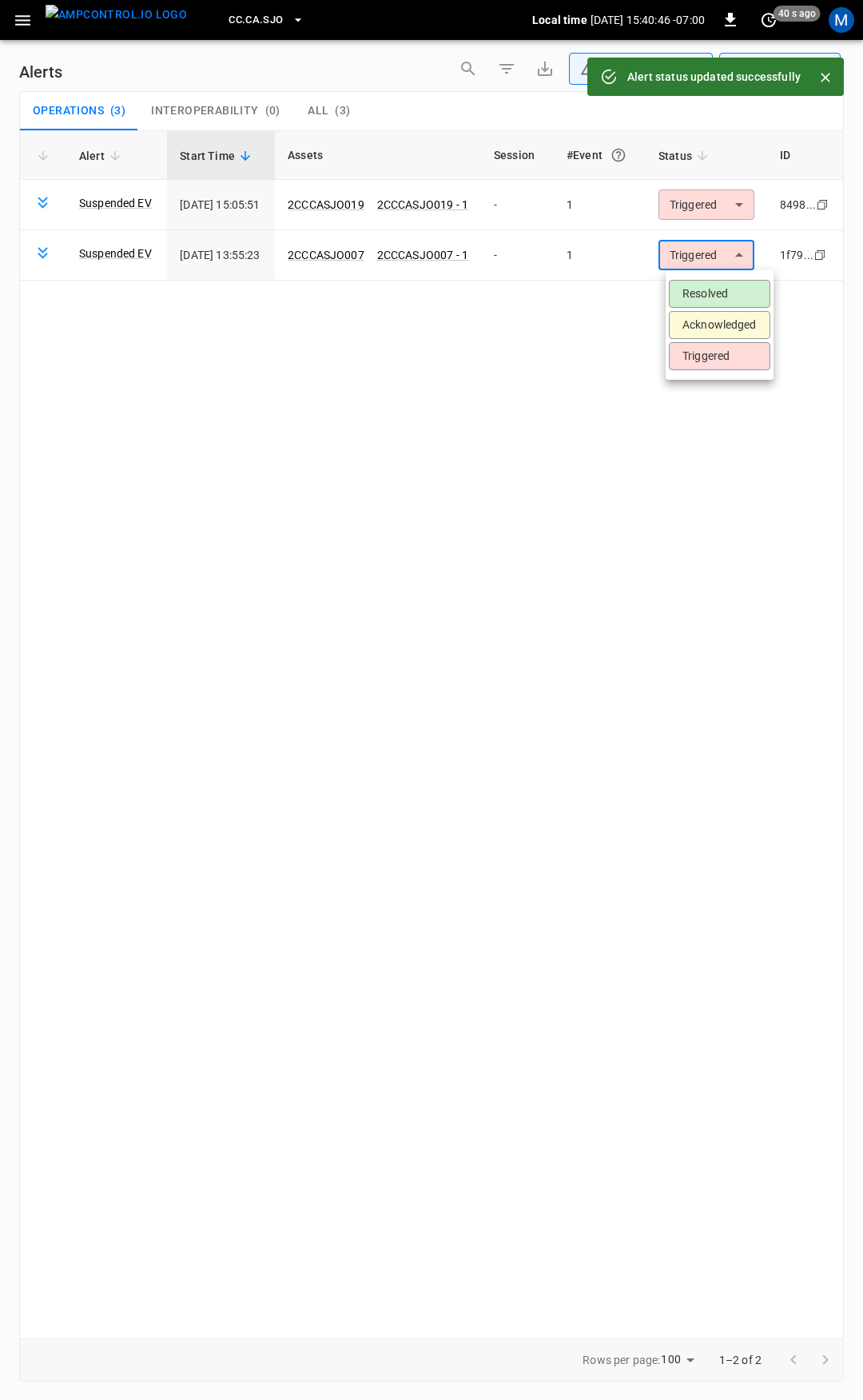
click at [721, 255] on body "**********" at bounding box center [431, 697] width 863 height 1394
click at [708, 287] on li "Resolved" at bounding box center [720, 294] width 102 height 28
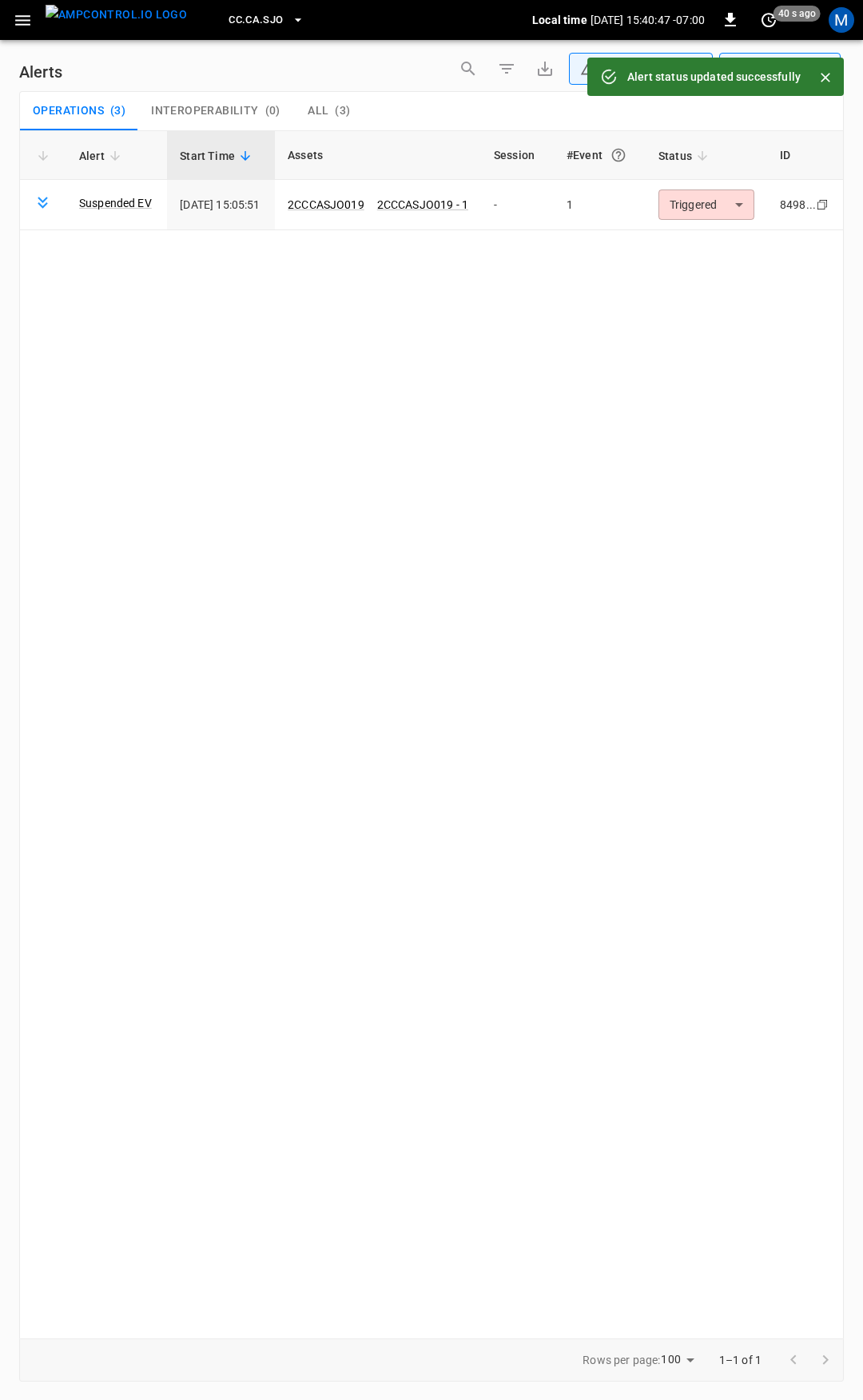
click at [709, 208] on body "**********" at bounding box center [431, 697] width 863 height 1394
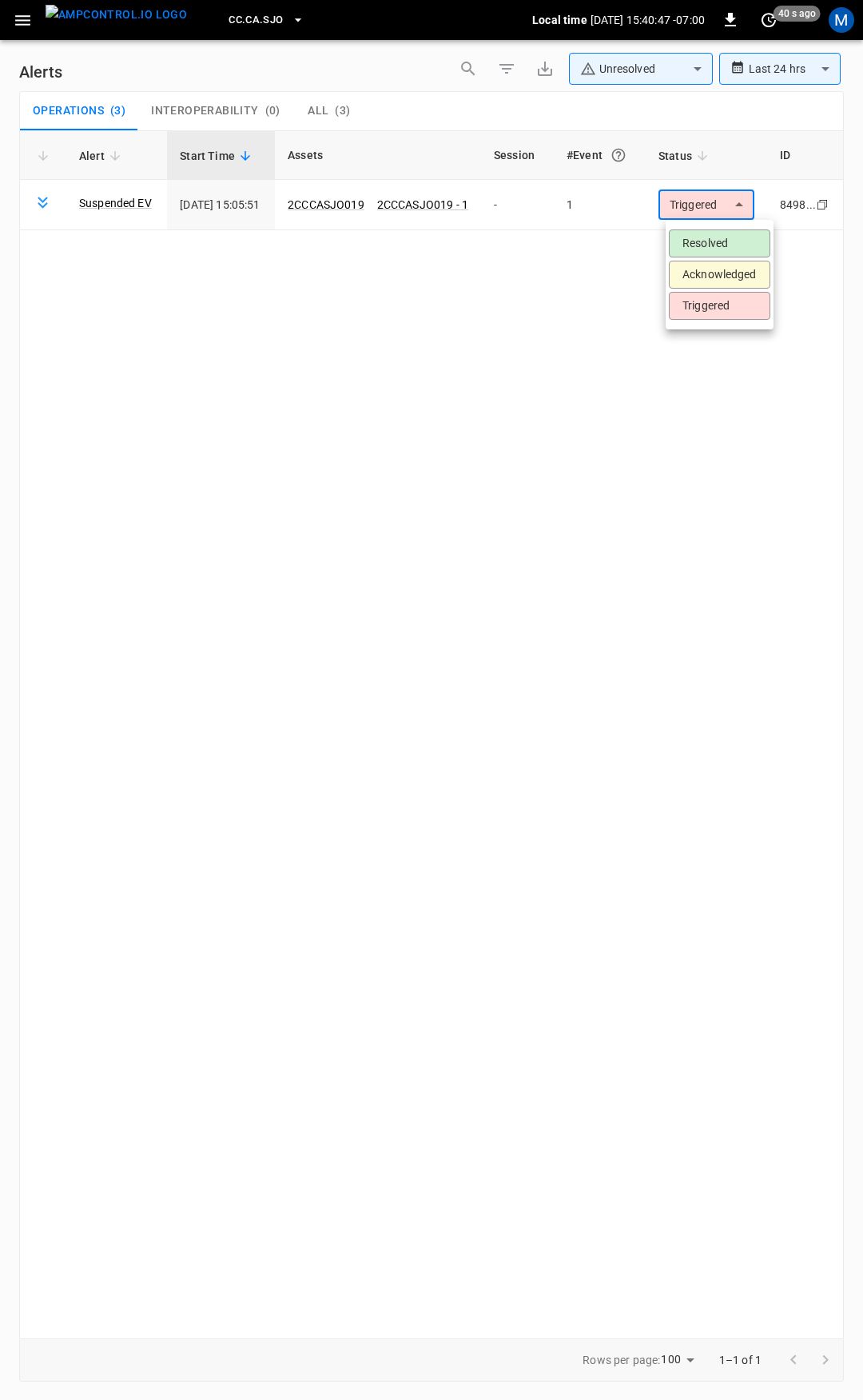
click at [700, 244] on li "Resolved" at bounding box center [720, 243] width 102 height 28
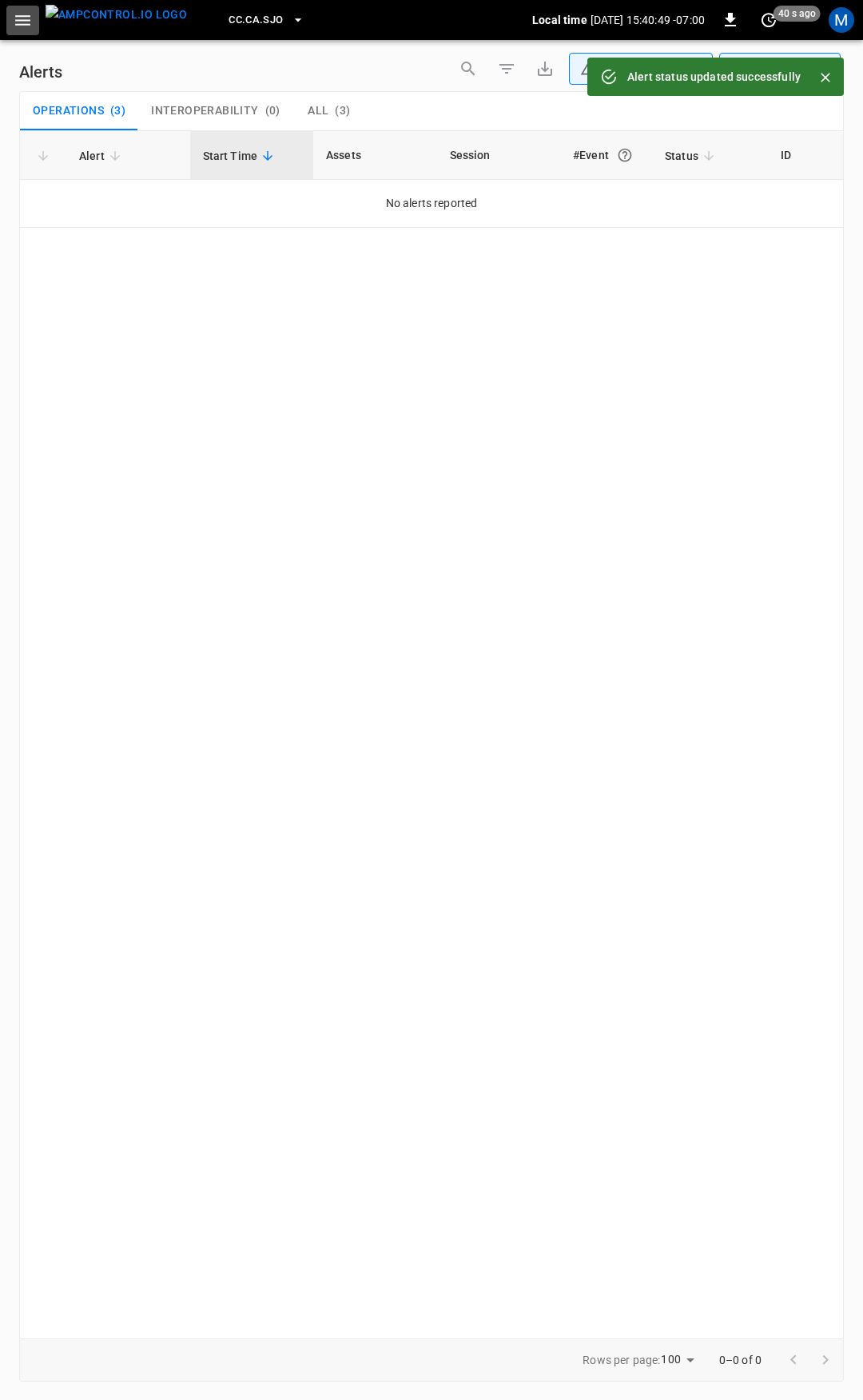
click at [13, 25] on icon "button" at bounding box center [23, 20] width 20 height 20
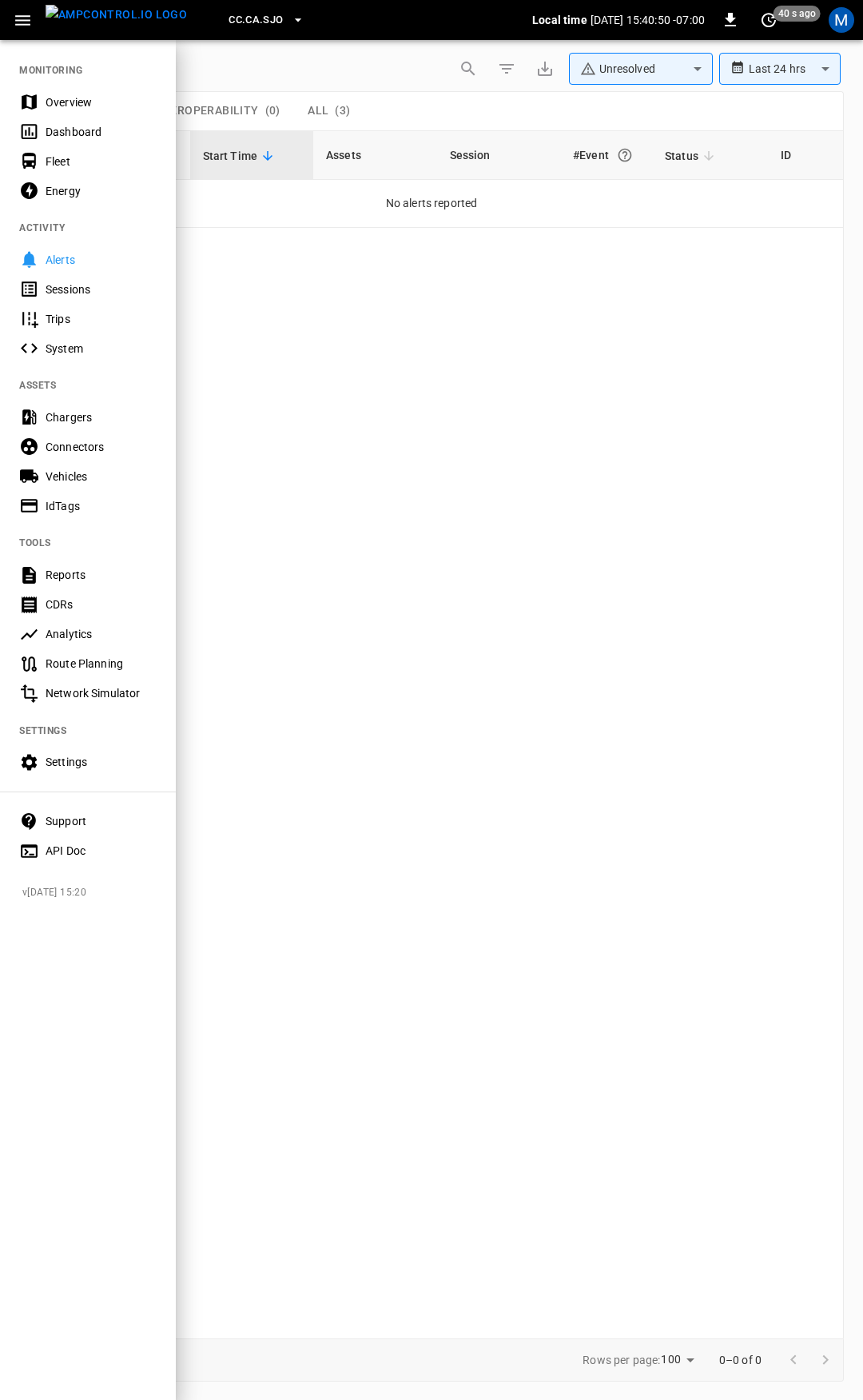
click at [60, 100] on div "Overview" at bounding box center [101, 102] width 111 height 16
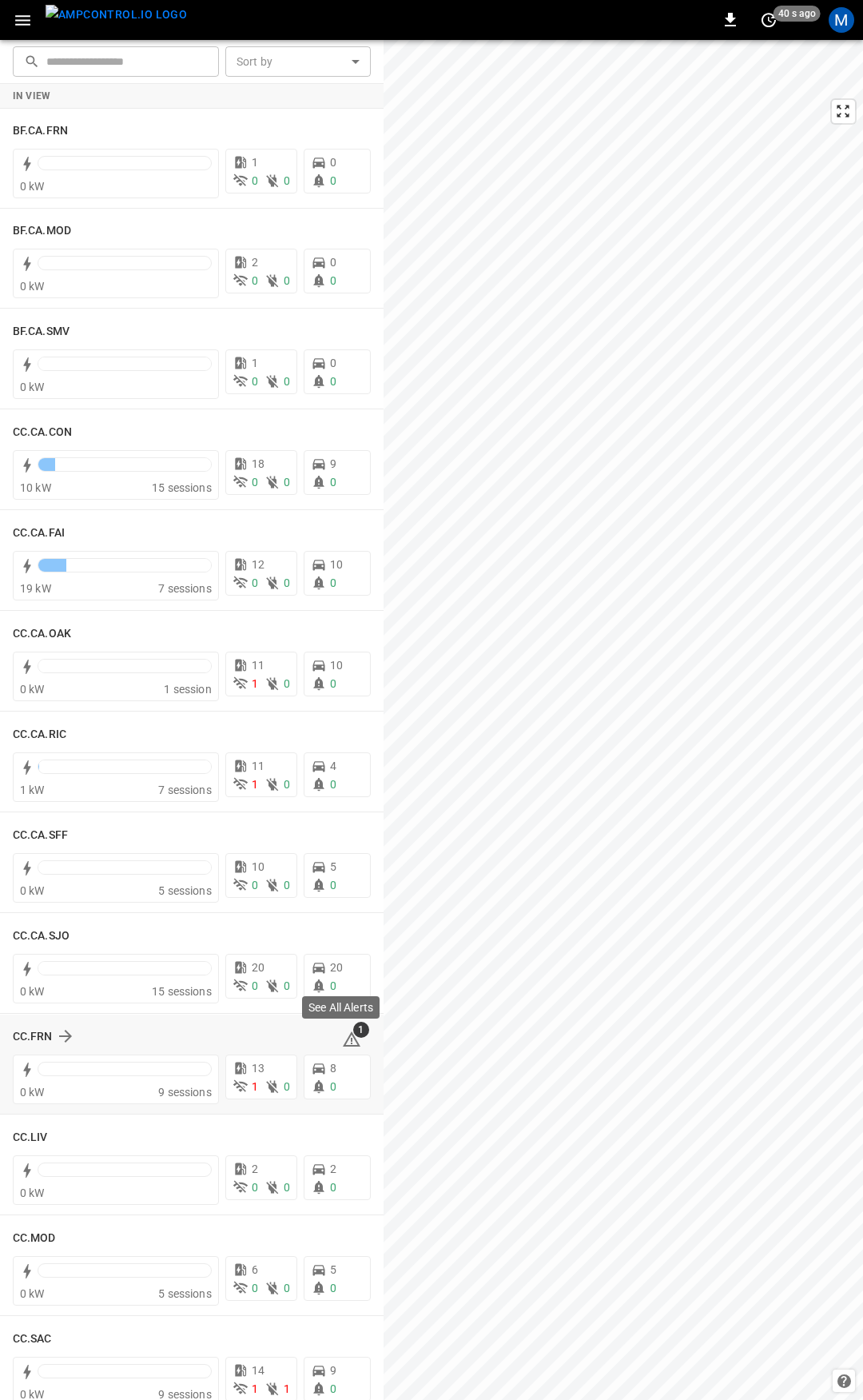
click at [343, 1044] on icon at bounding box center [352, 1040] width 19 height 19
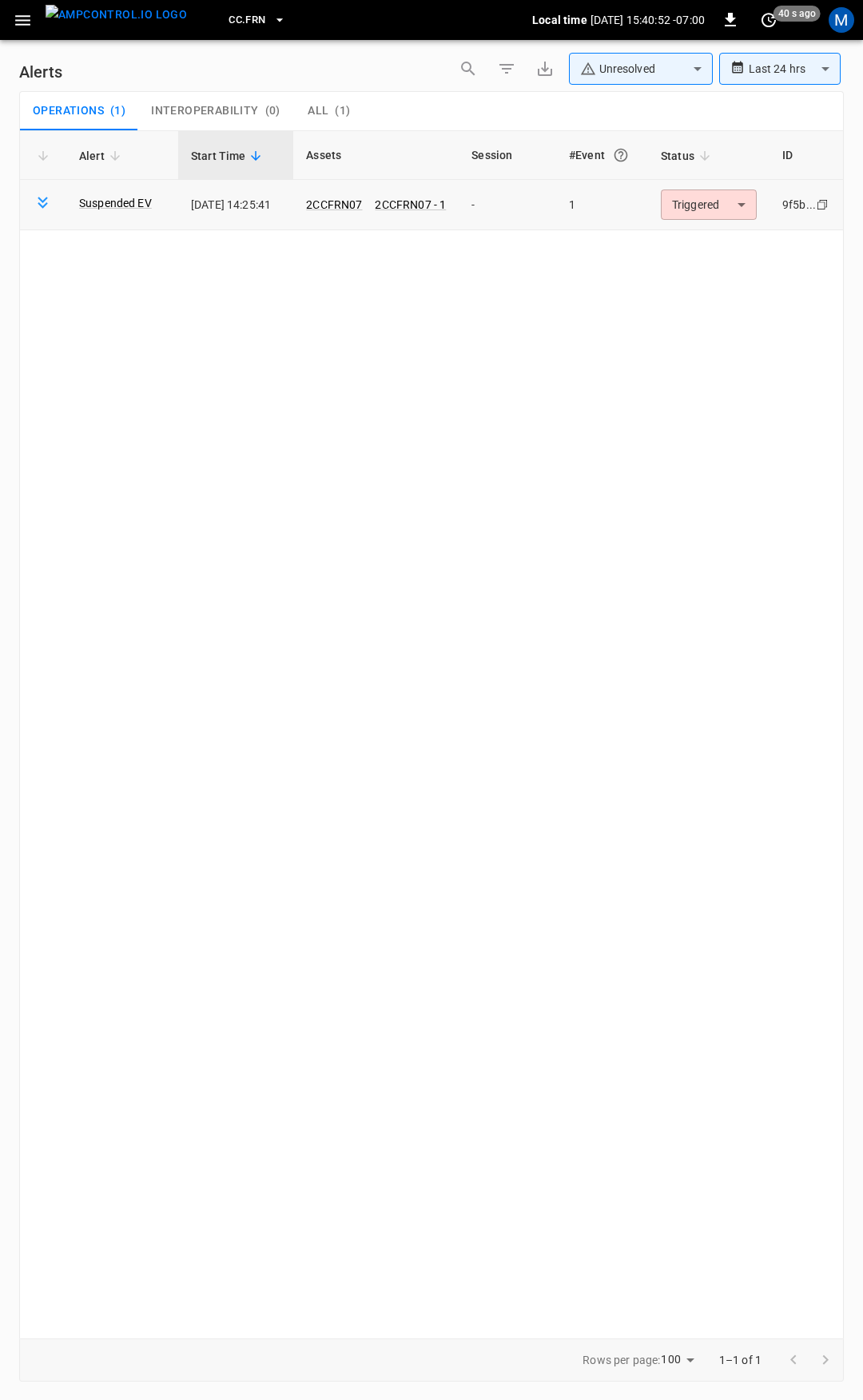
click at [709, 213] on body "**********" at bounding box center [431, 697] width 863 height 1394
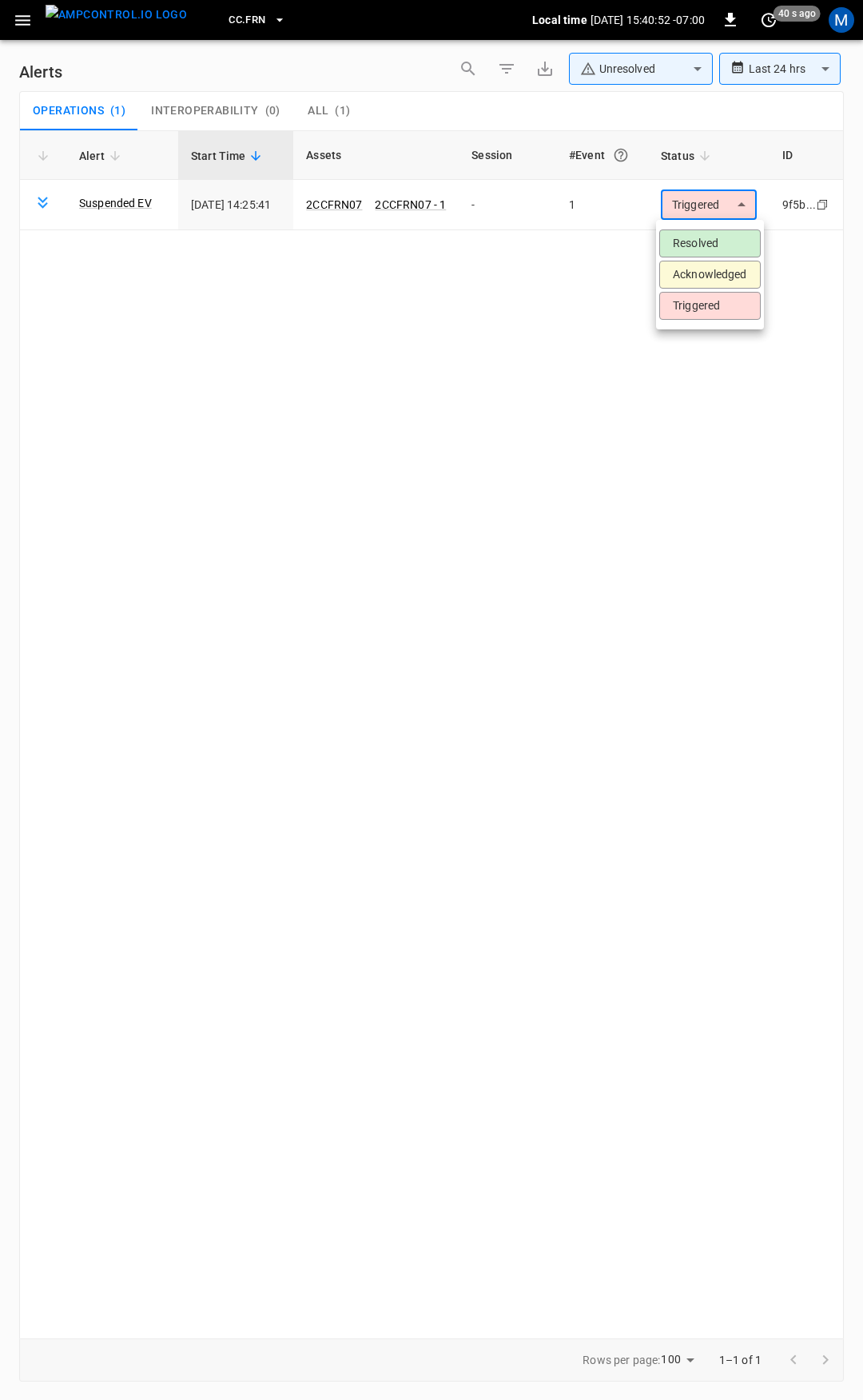
click at [709, 242] on li "Resolved" at bounding box center [710, 243] width 102 height 28
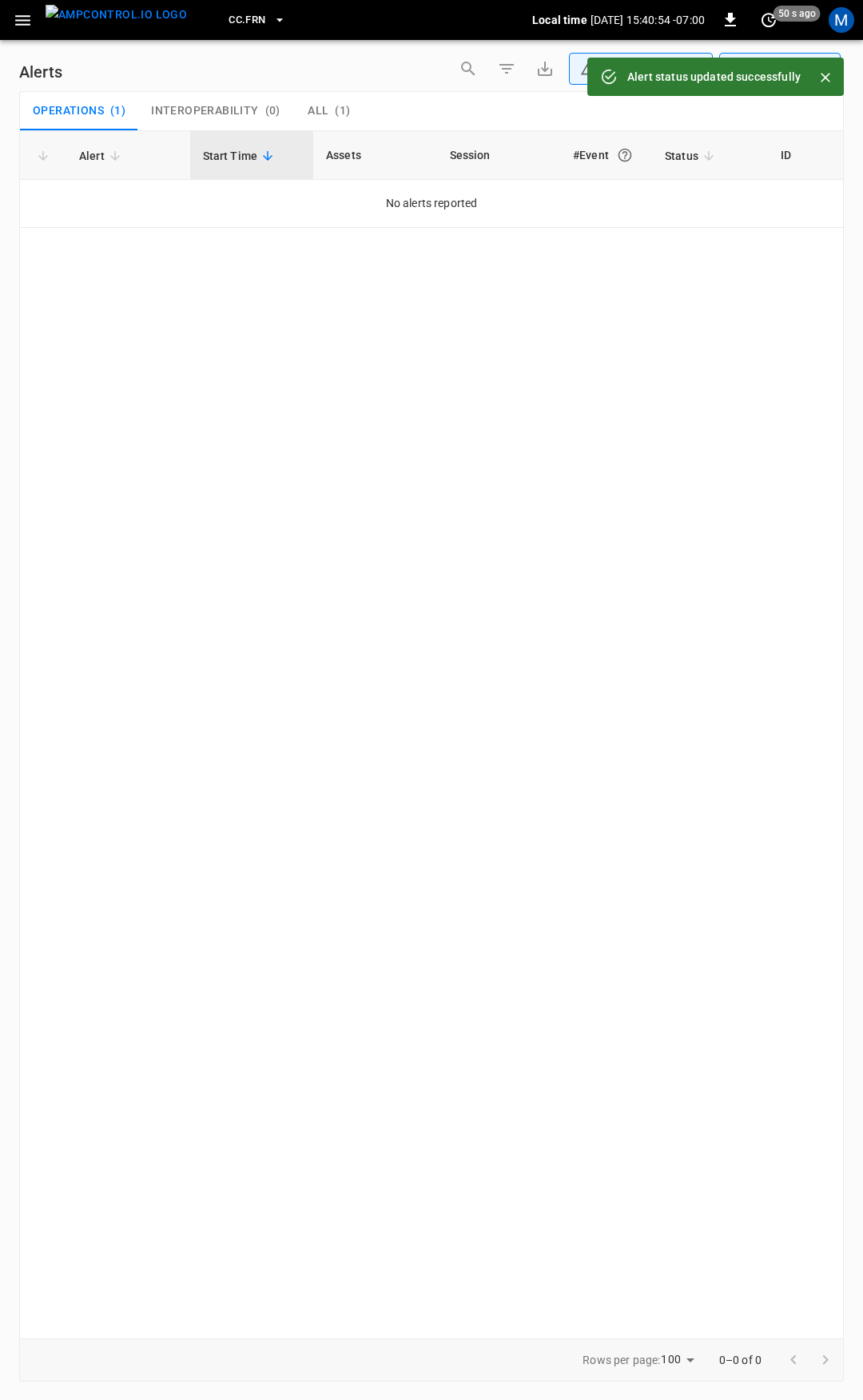
click at [34, 39] on div "CC.FRN Local time [DATE] 15:40:54 -07:00 0 50 s ago M" at bounding box center [431, 20] width 863 height 40
click at [20, 24] on icon "button" at bounding box center [23, 20] width 15 height 10
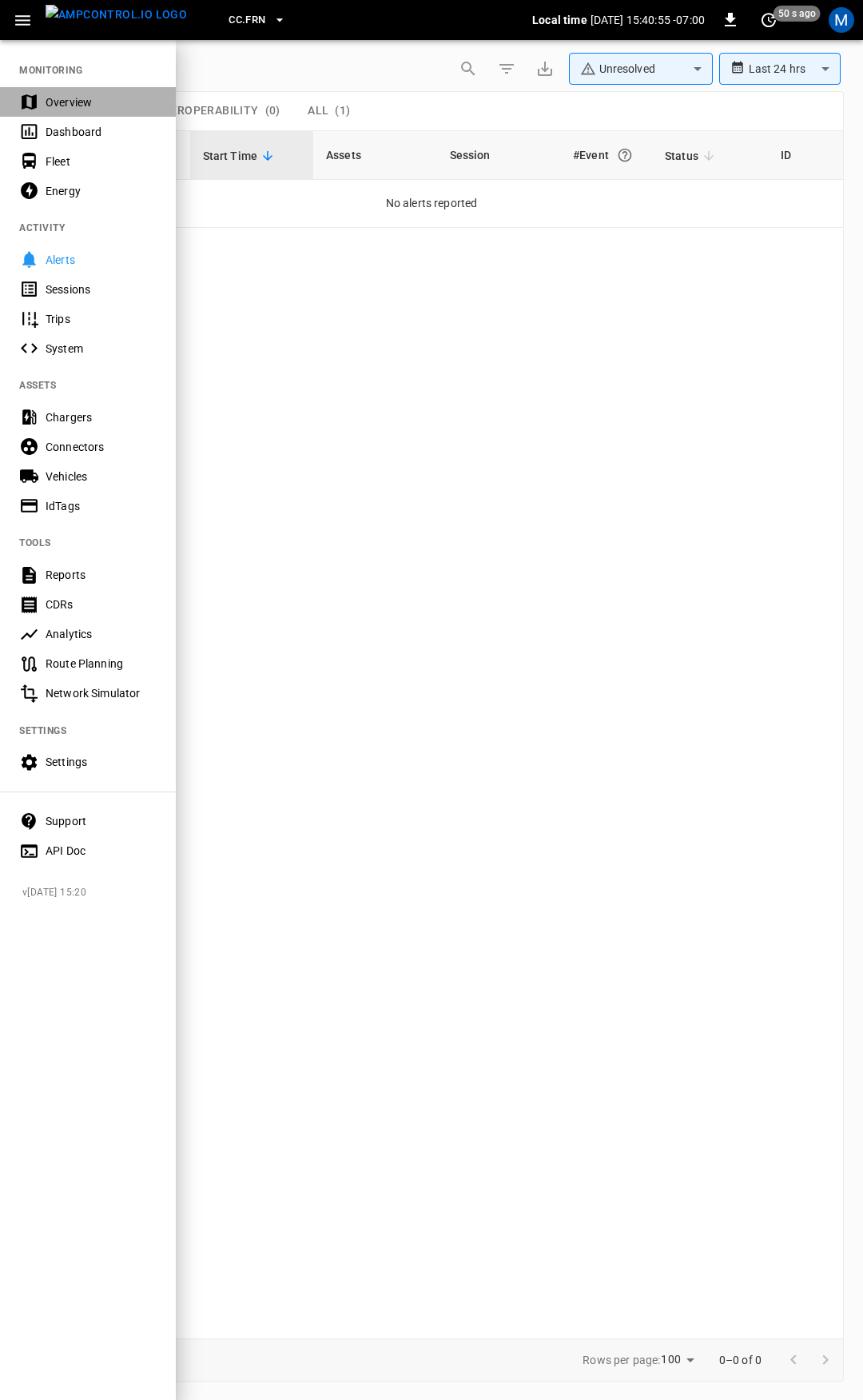
click at [31, 92] on div "Overview" at bounding box center [88, 101] width 175 height 29
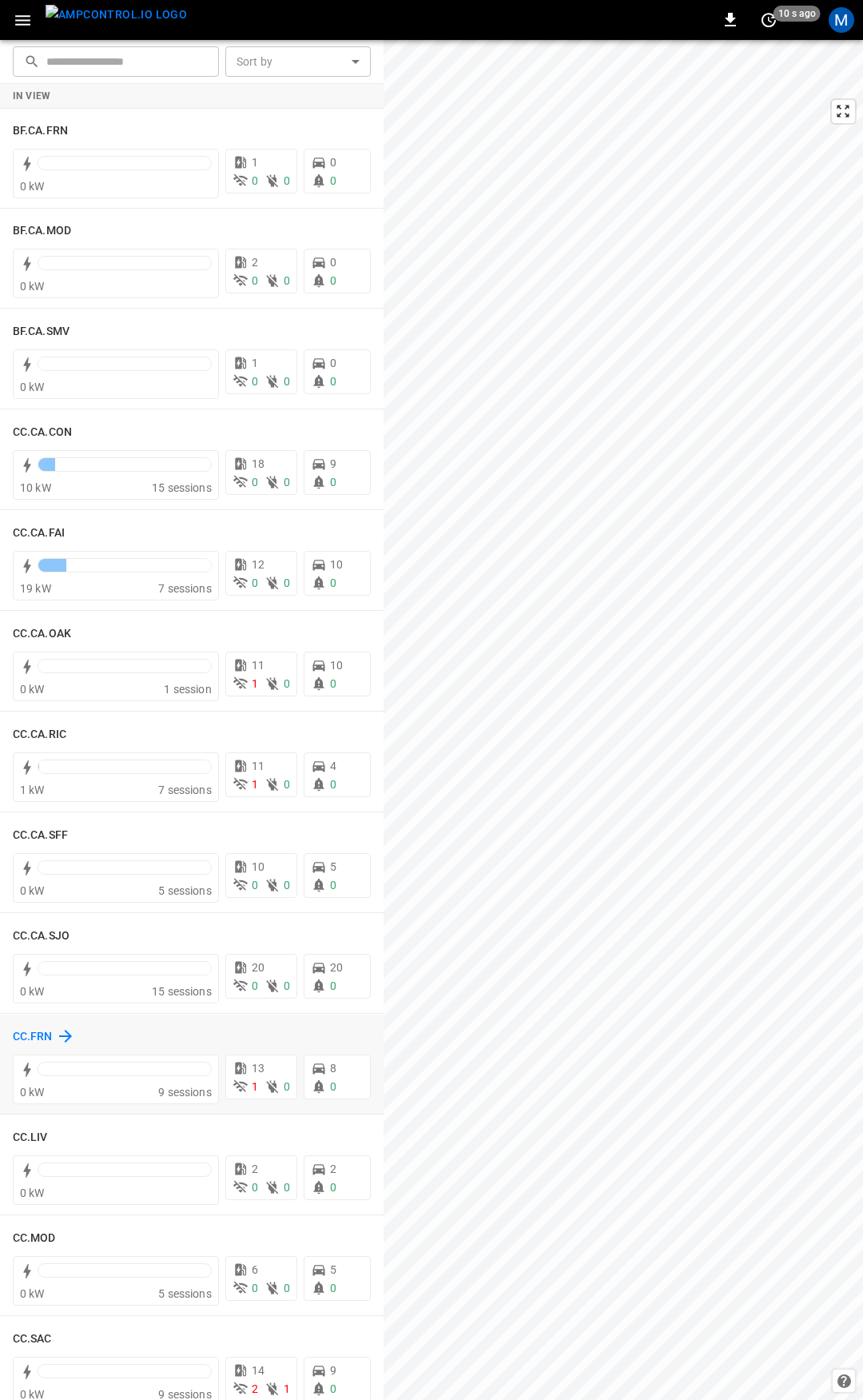
click at [29, 1042] on h6 "CC.FRN" at bounding box center [33, 1037] width 40 height 18
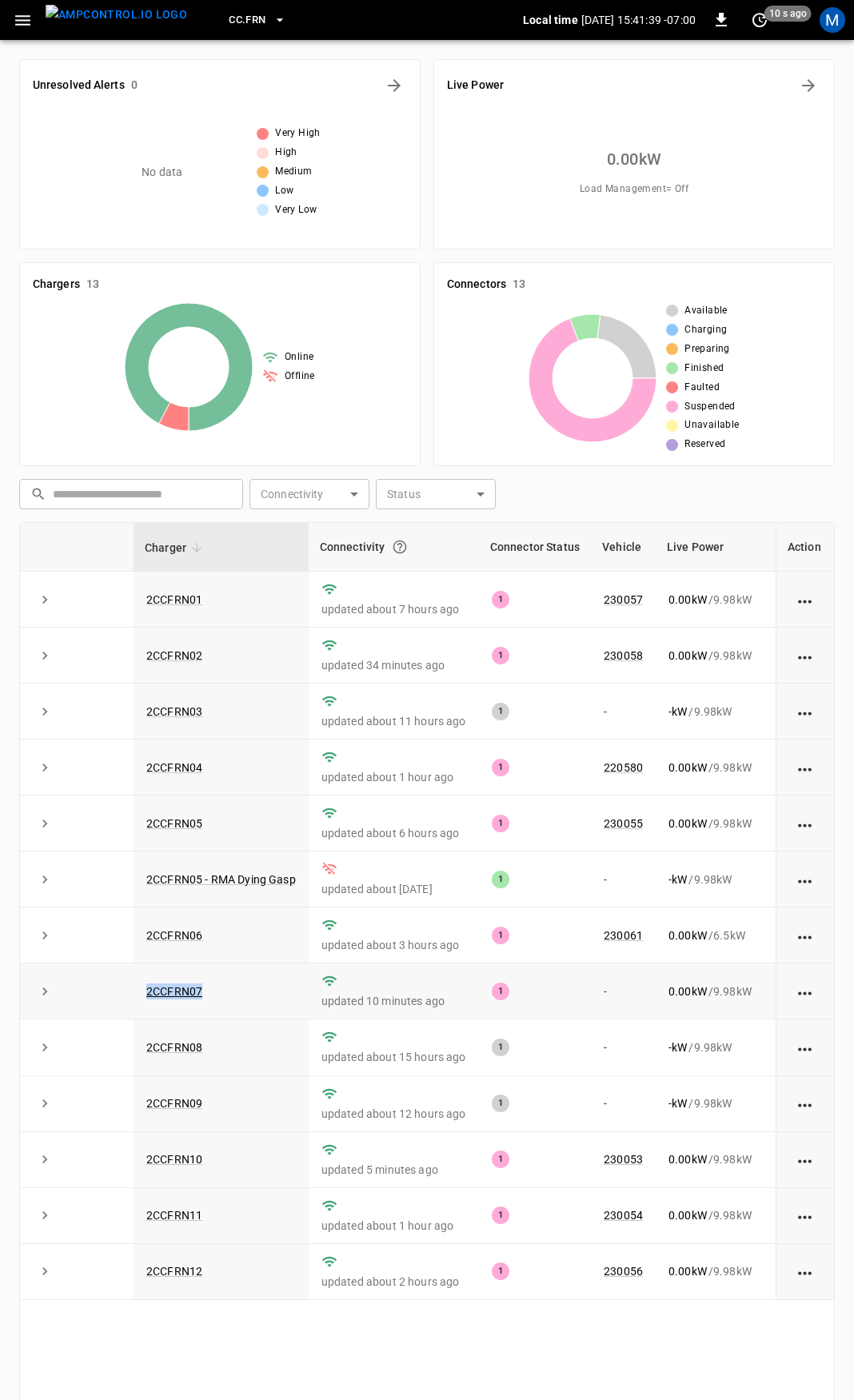
drag, startPoint x: 230, startPoint y: 994, endPoint x: 140, endPoint y: 1001, distance: 90.3
click at [140, 1001] on td "2CCFRN07" at bounding box center [222, 991] width 176 height 56
copy link "2CCFRN07"
click at [170, 996] on link "2CCFRN07" at bounding box center [175, 992] width 62 height 19
